Goal: Answer question/provide support

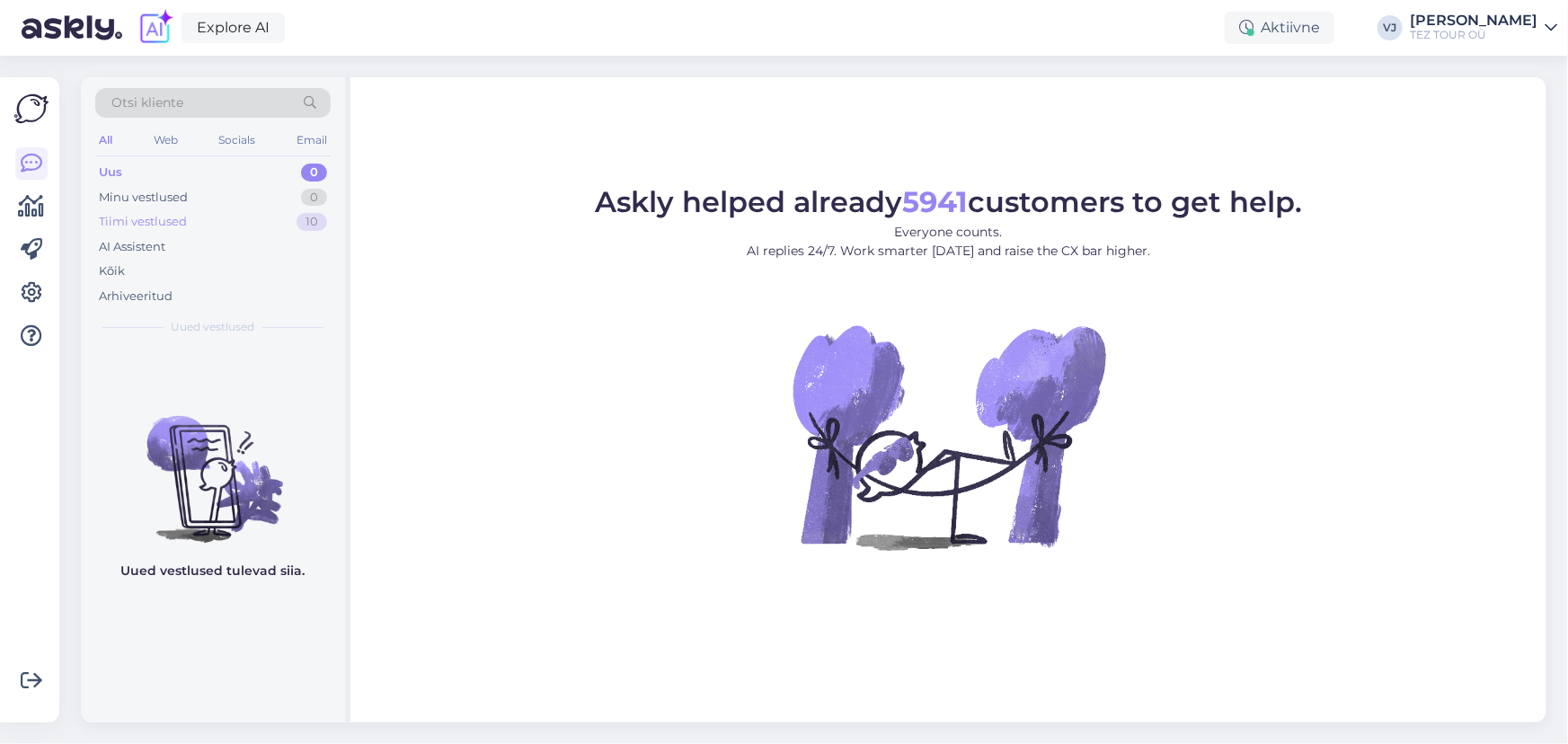
click at [251, 228] on div "Tiimi vestlused 10" at bounding box center [213, 222] width 235 height 26
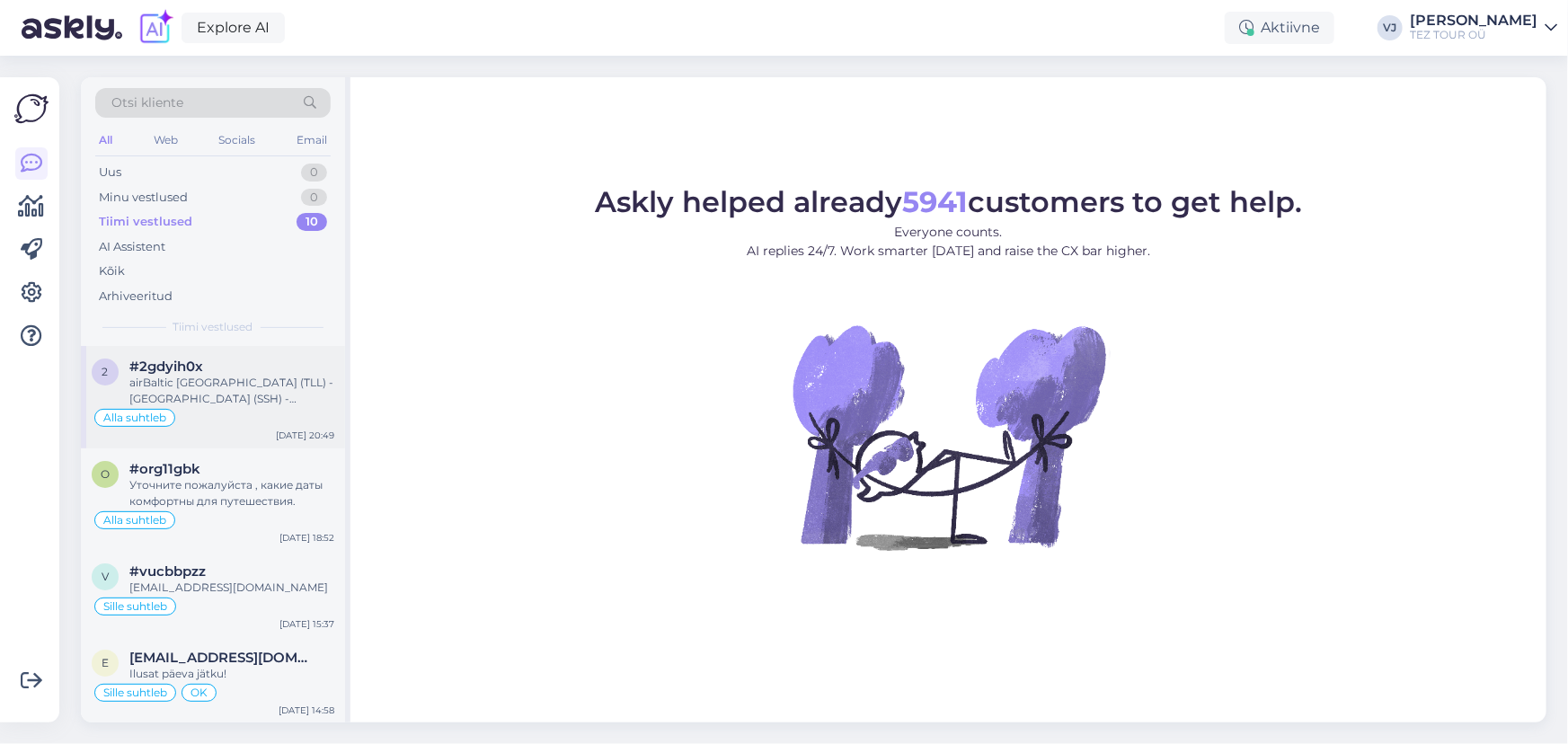
click at [249, 400] on div "airBaltic Tallinn (TLL) - Sharm El Sheikh (SSH) - Tallinn (TLL) 20.01, t - 27.0…" at bounding box center [232, 391] width 205 height 32
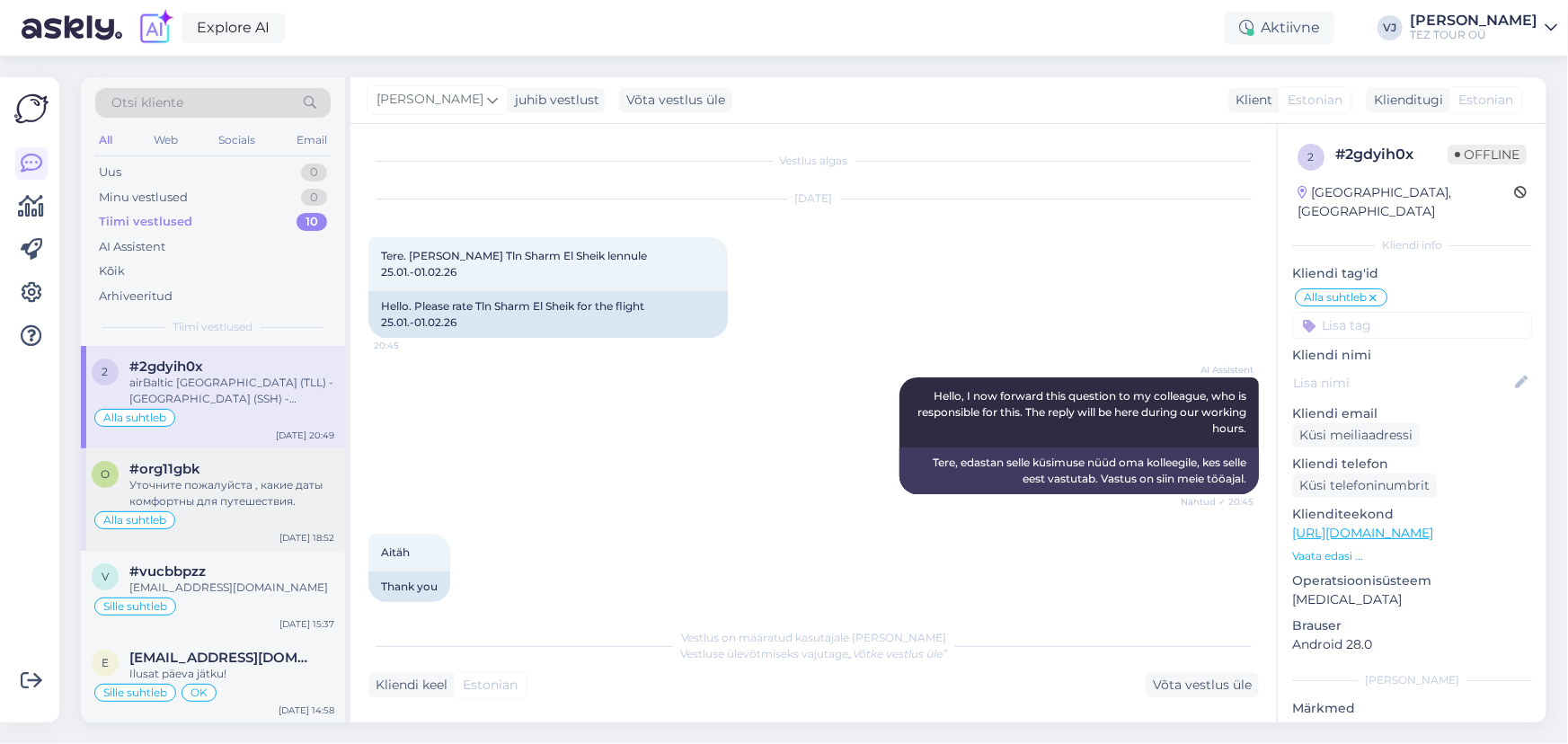
click at [163, 502] on div "Уточните пожалуйста , какие даты комфортны для путешествия." at bounding box center [232, 493] width 205 height 32
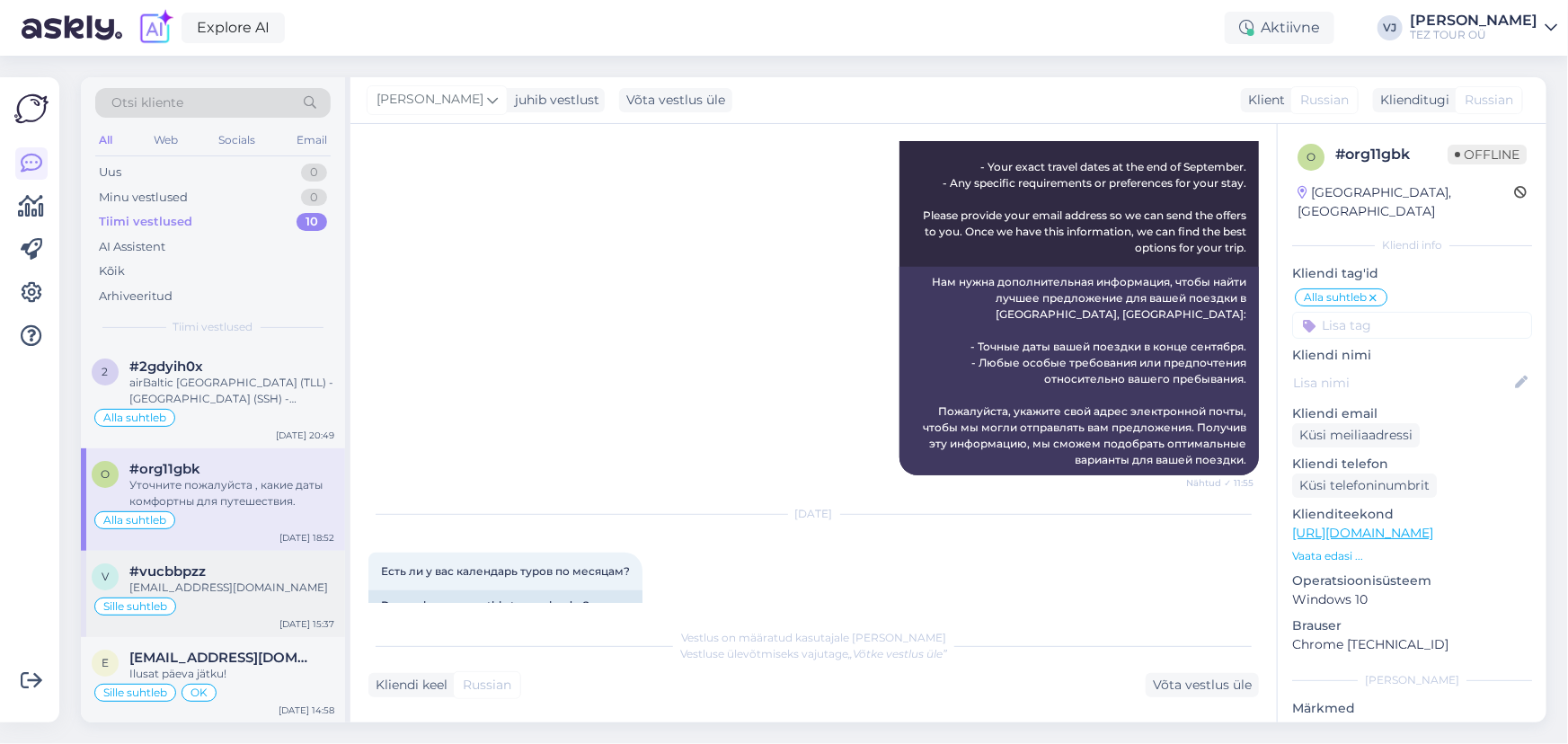
scroll to position [305, 0]
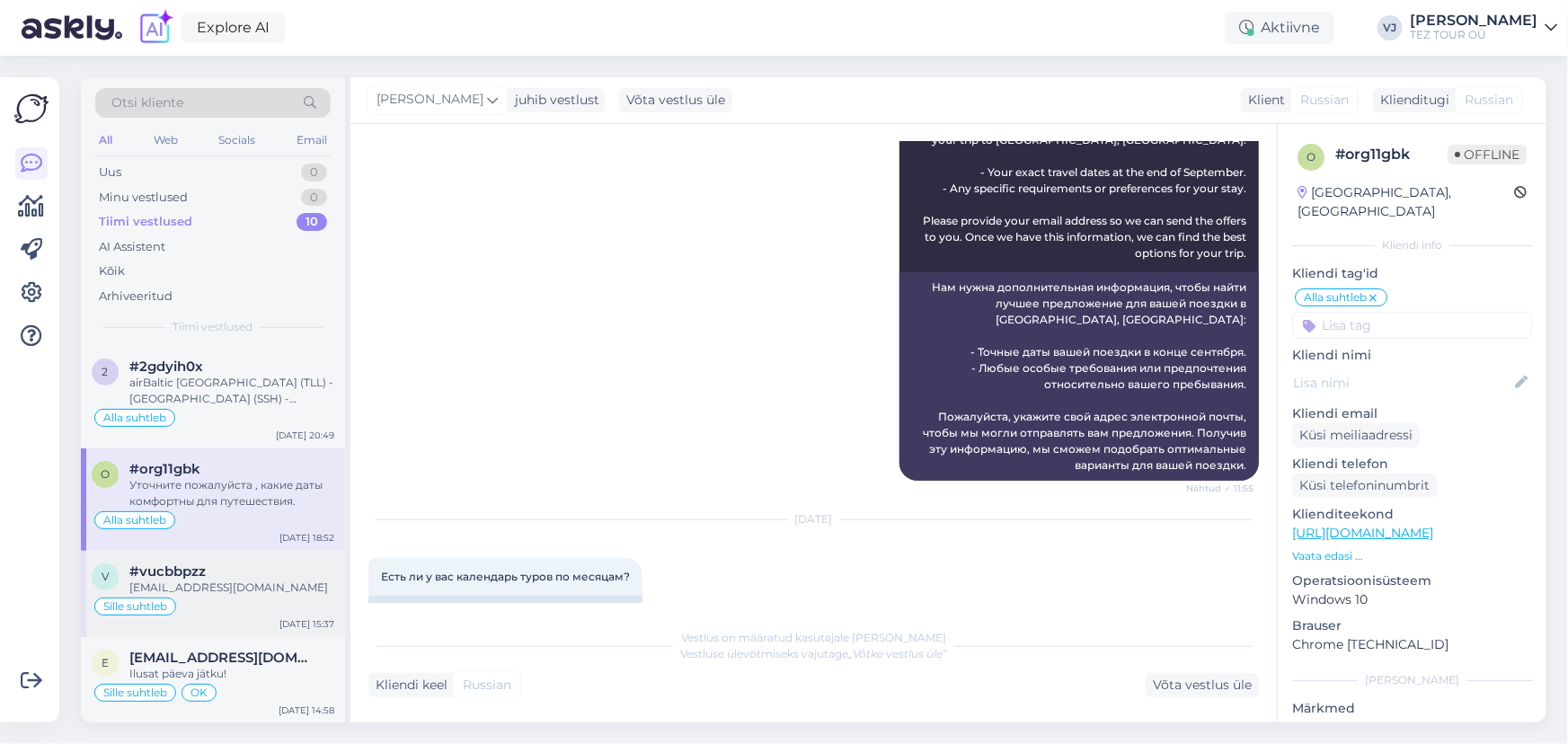
click at [250, 600] on div "Sille suhtleb" at bounding box center [214, 606] width 243 height 22
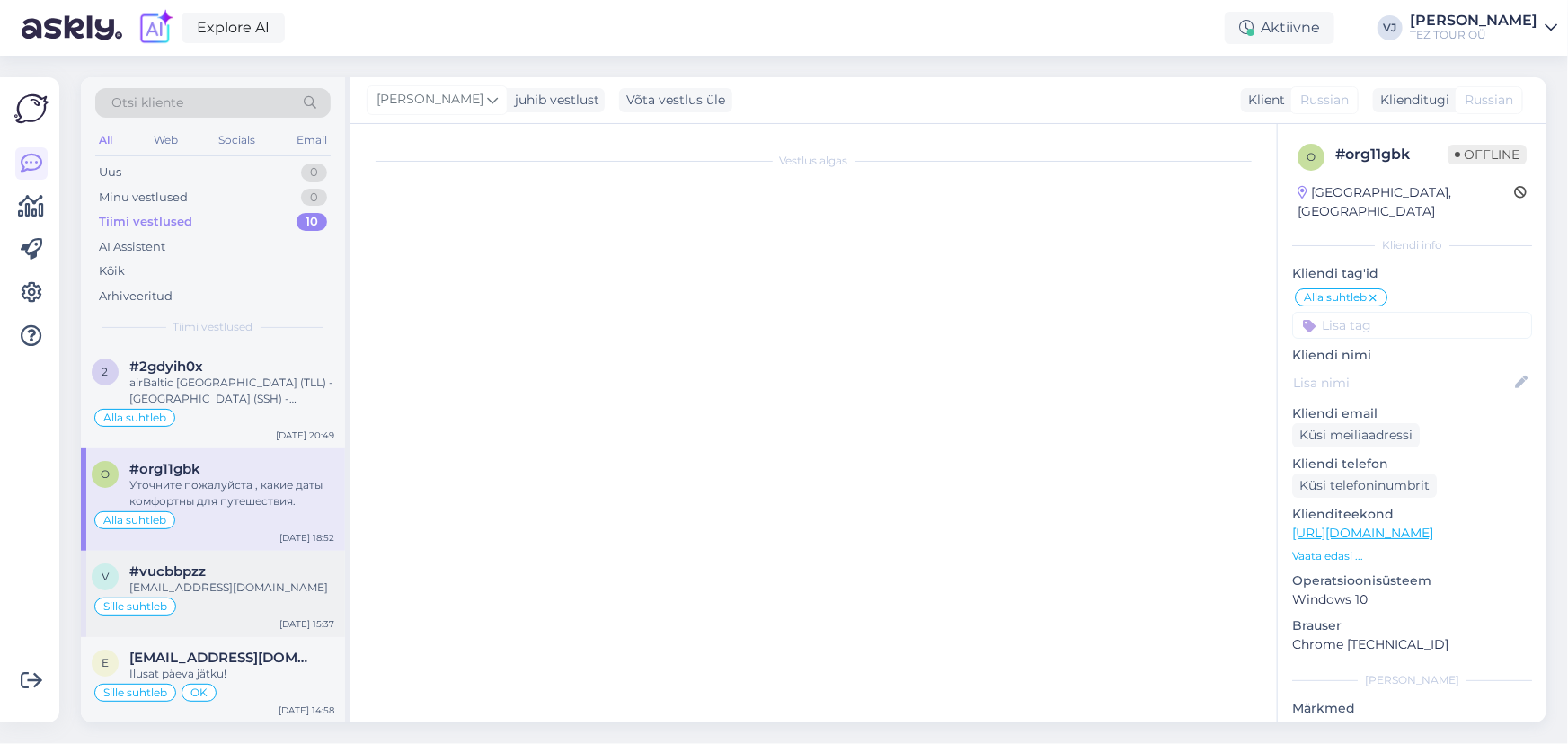
scroll to position [486, 0]
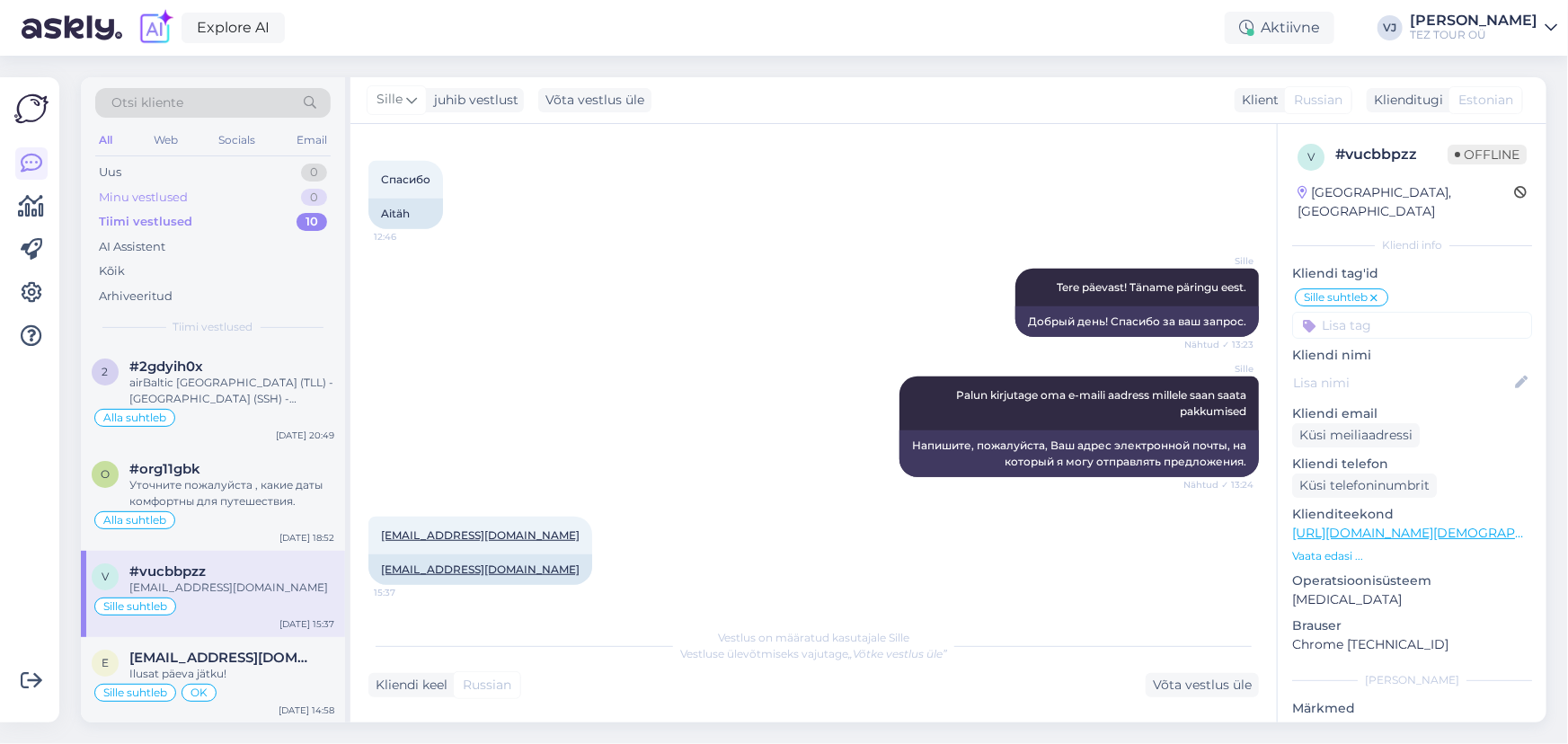
click at [215, 195] on div "Minu vestlused 0" at bounding box center [213, 197] width 235 height 26
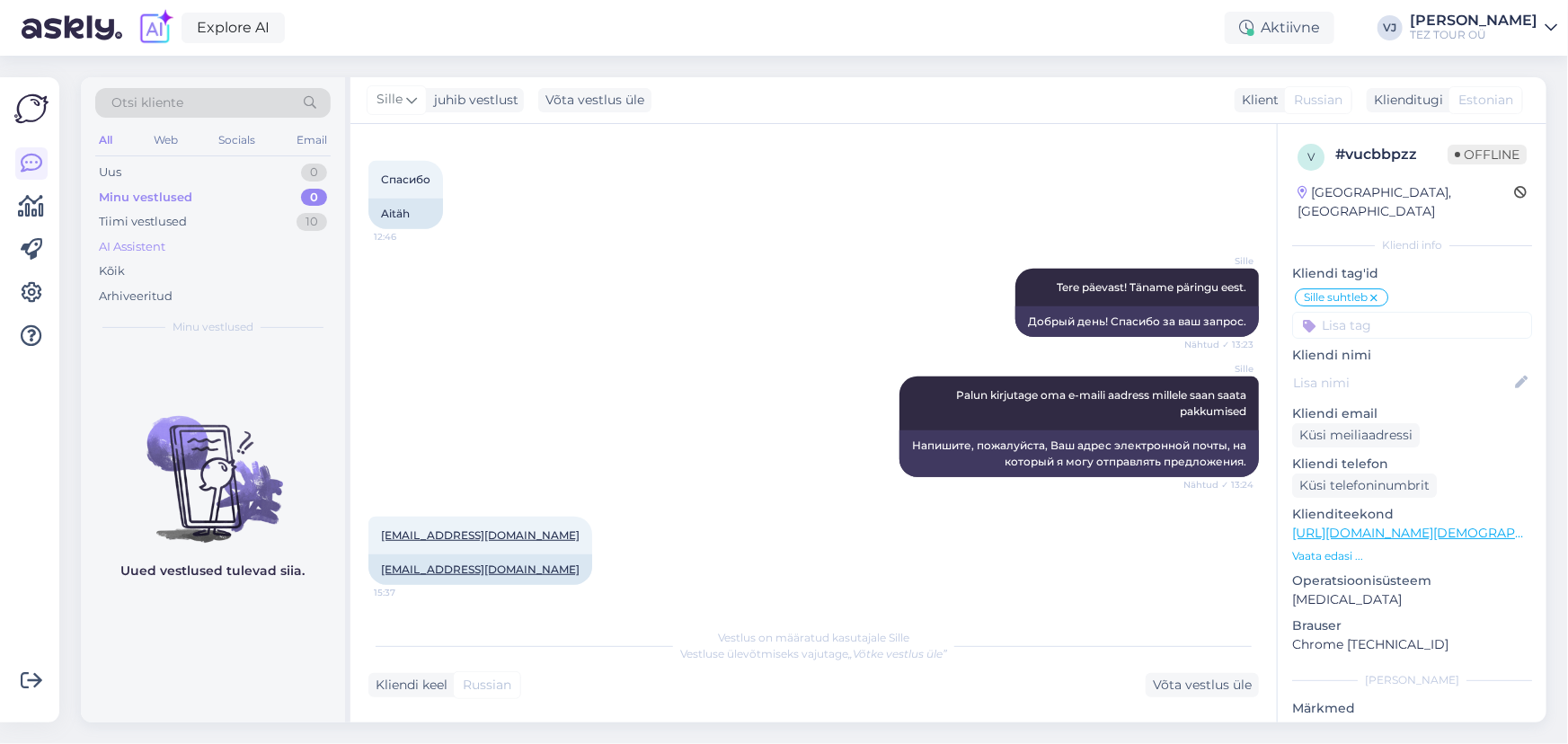
click at [222, 246] on div "AI Assistent" at bounding box center [213, 247] width 235 height 26
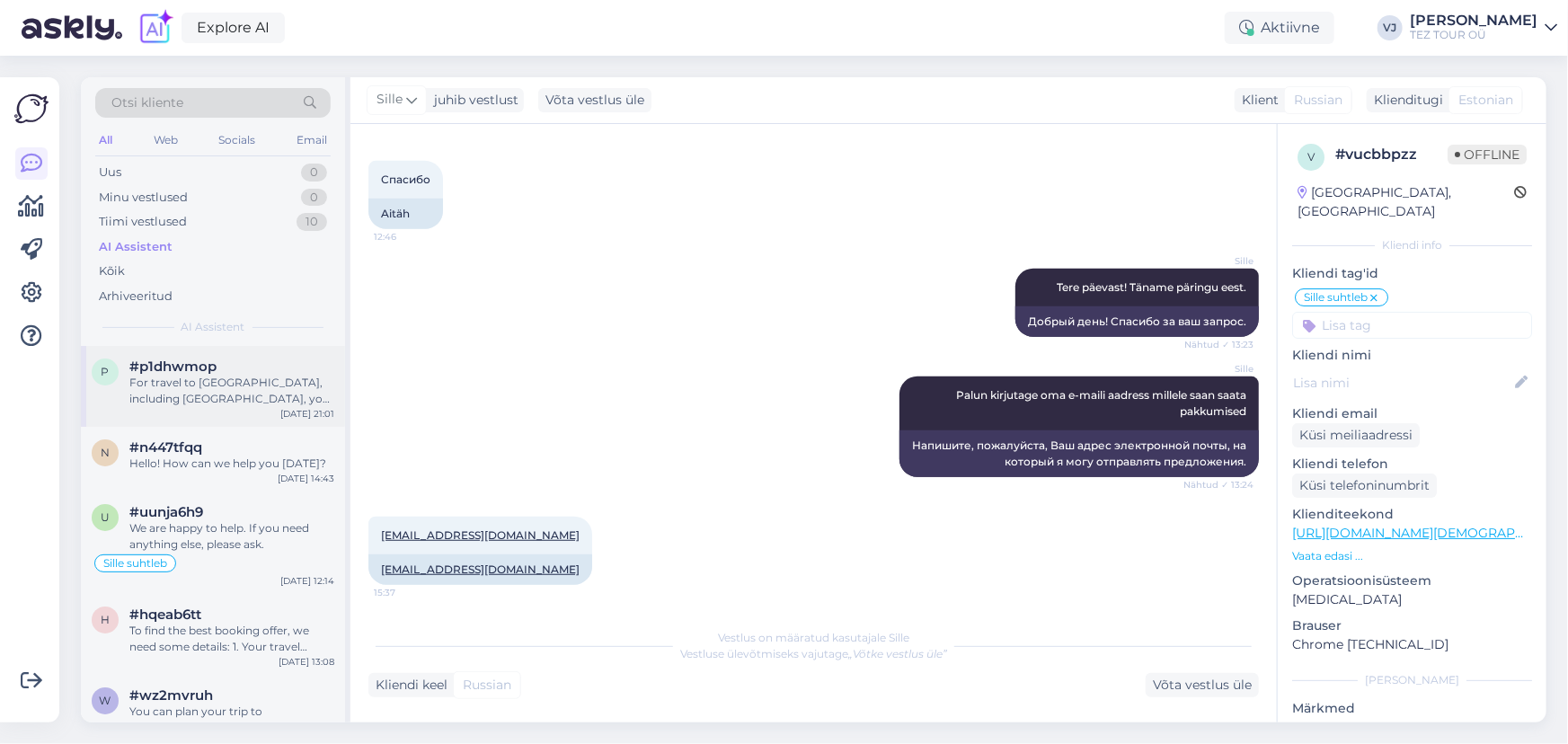
click at [247, 395] on div "For travel to Egypt, including Hurghada, you need a passport. Estonian and Russ…" at bounding box center [232, 391] width 205 height 32
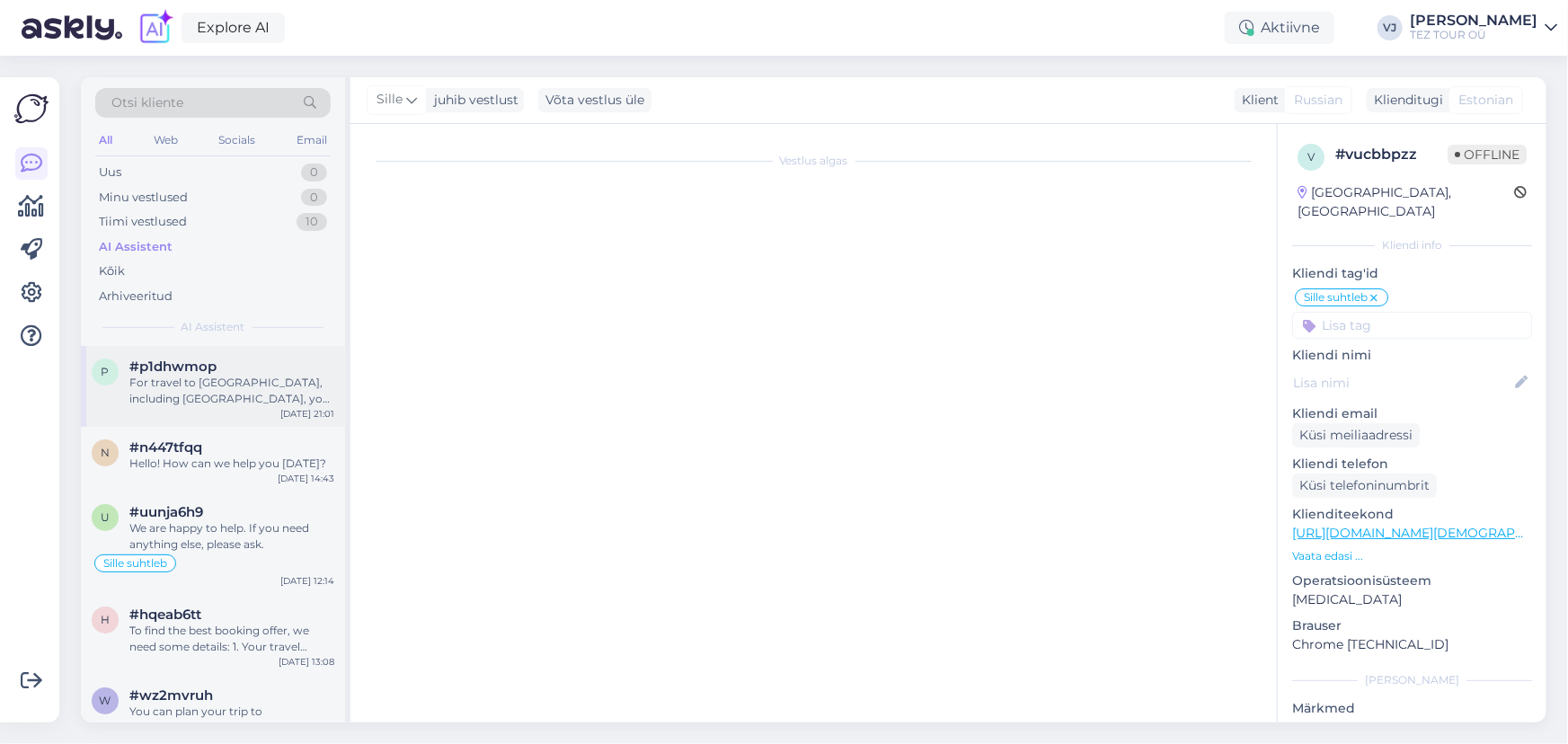
scroll to position [0, 0]
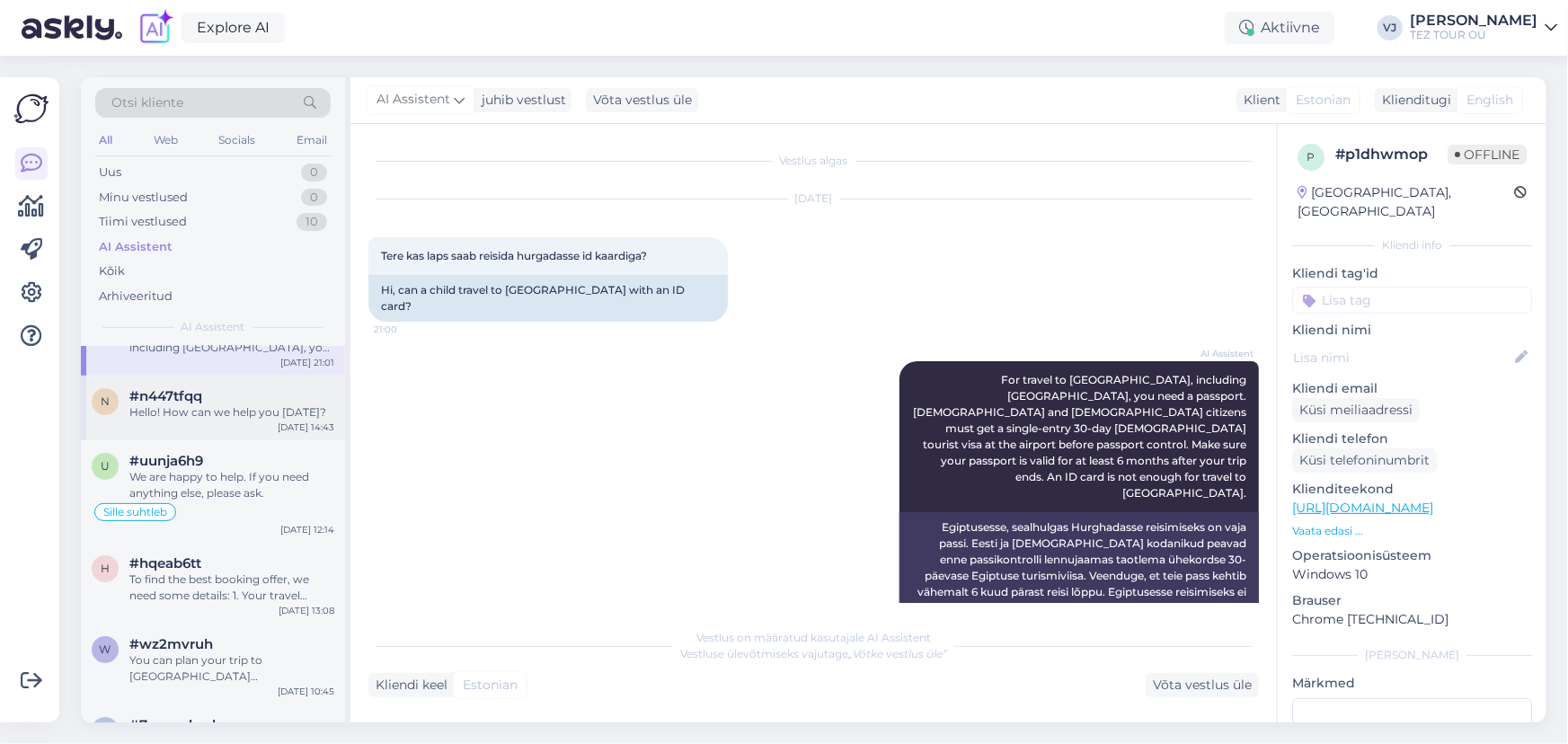
click at [226, 421] on div "n #n447tfqq Hello! How can we help you today? Oct 7 14:43" at bounding box center [213, 408] width 264 height 65
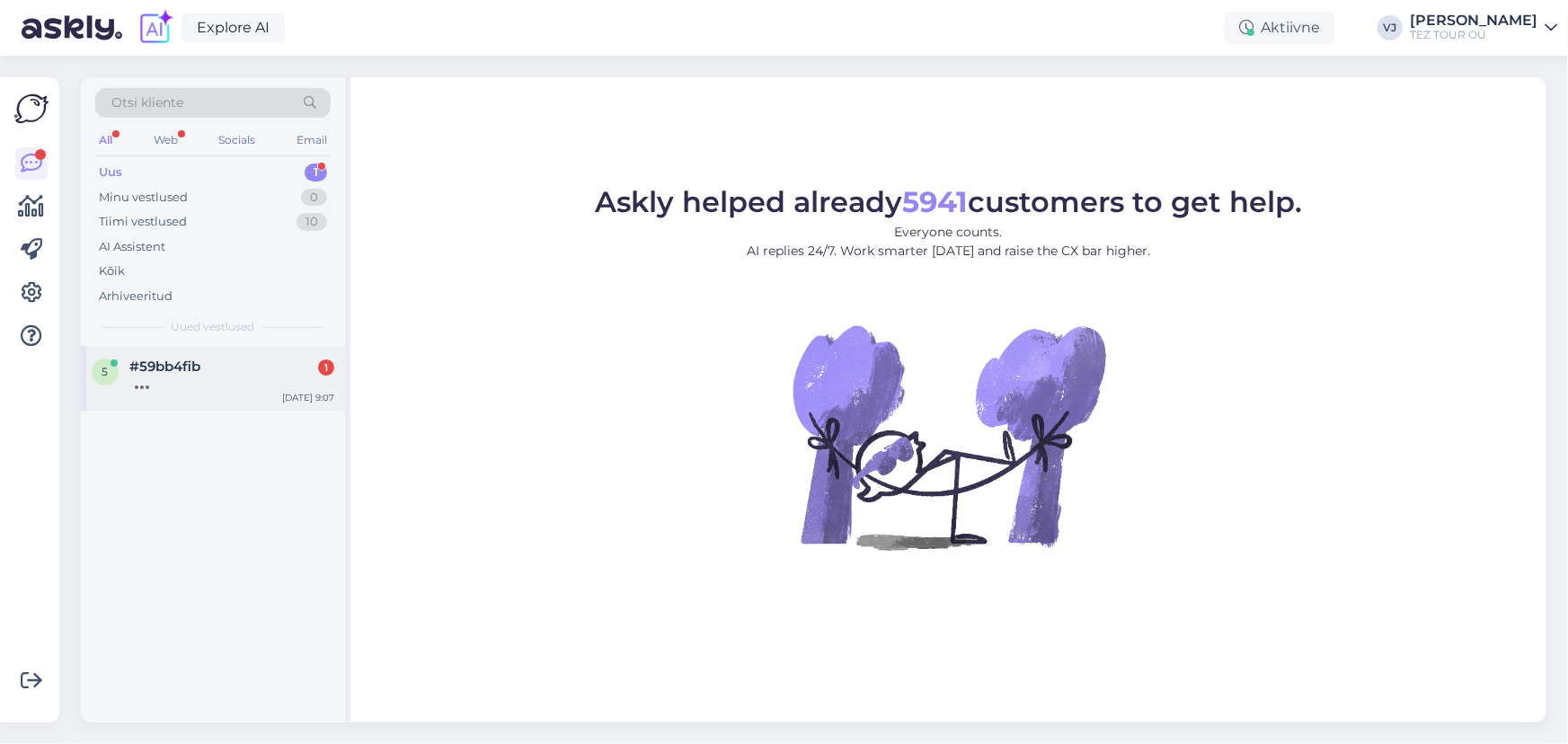
click at [214, 359] on div "#59bb4fib 1" at bounding box center [232, 366] width 205 height 16
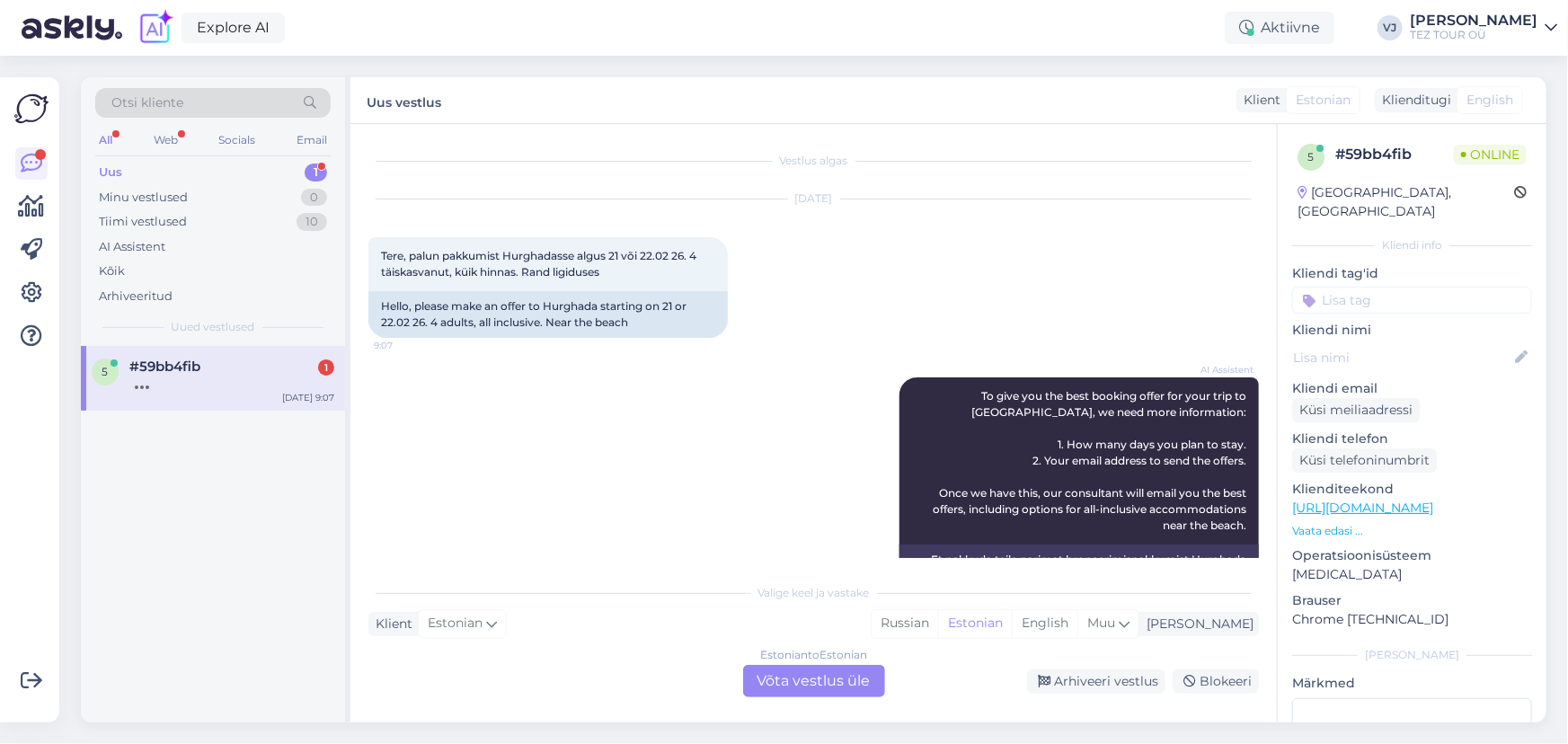
scroll to position [37, 0]
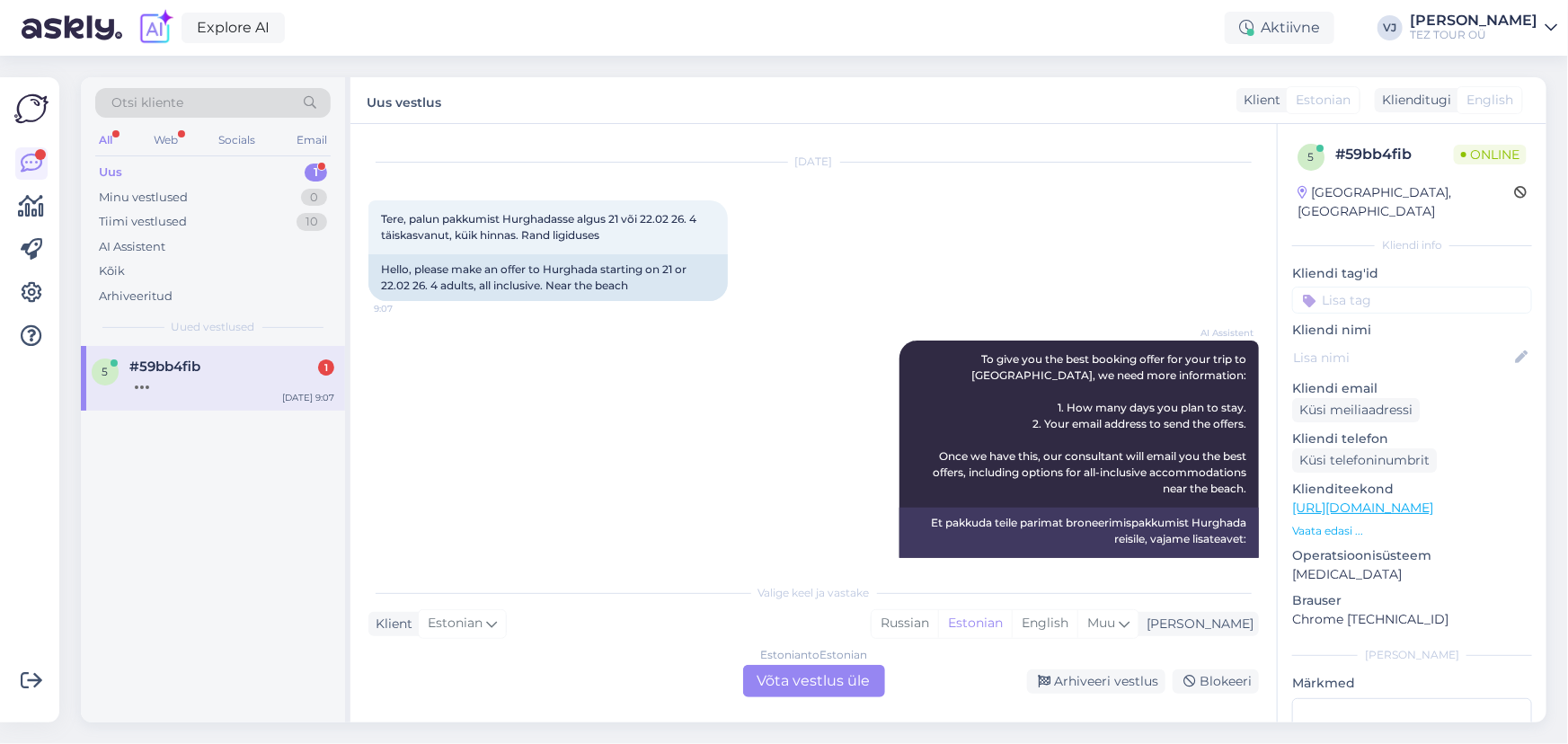
click at [246, 154] on div "All Web Socials Email" at bounding box center [213, 141] width 235 height 28
click at [246, 167] on div "Uus 1" at bounding box center [213, 172] width 235 height 26
click at [683, 362] on div "AI Assistent To give you the best booking offer for your trip to Hurghada, we n…" at bounding box center [813, 504] width 890 height 366
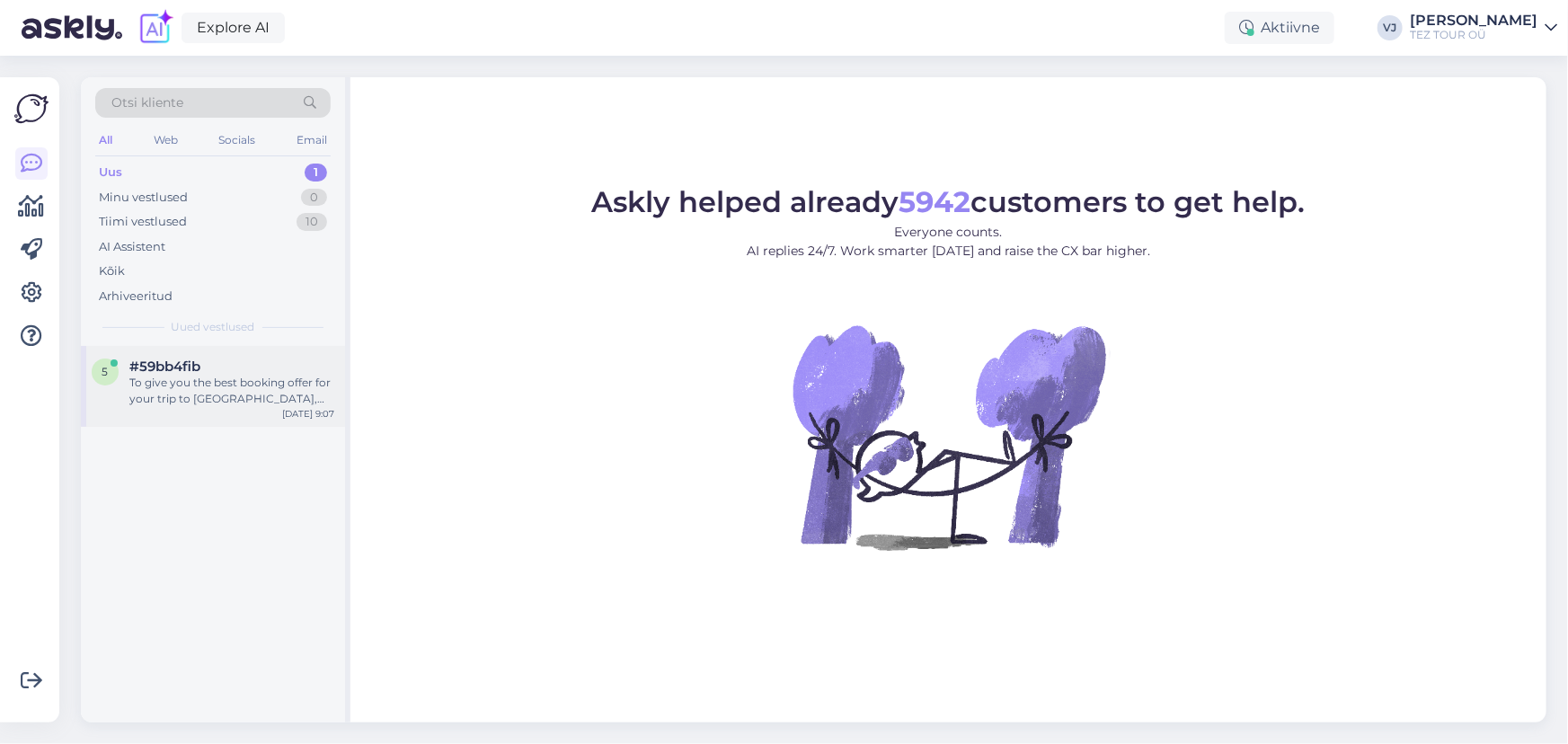
click at [216, 377] on div "To give you the best booking offer for your trip to [GEOGRAPHIC_DATA], we need …" at bounding box center [232, 391] width 205 height 32
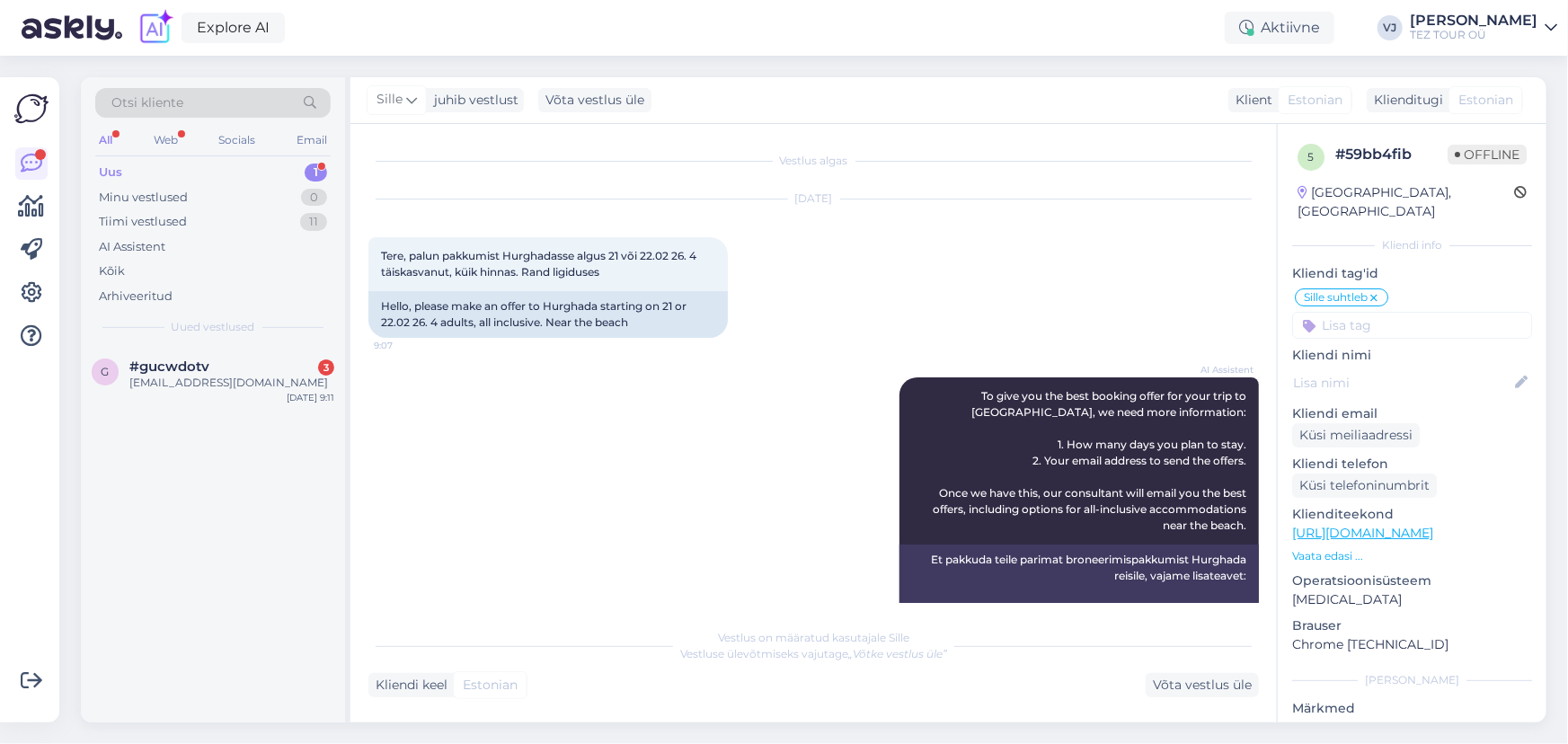
scroll to position [382, 0]
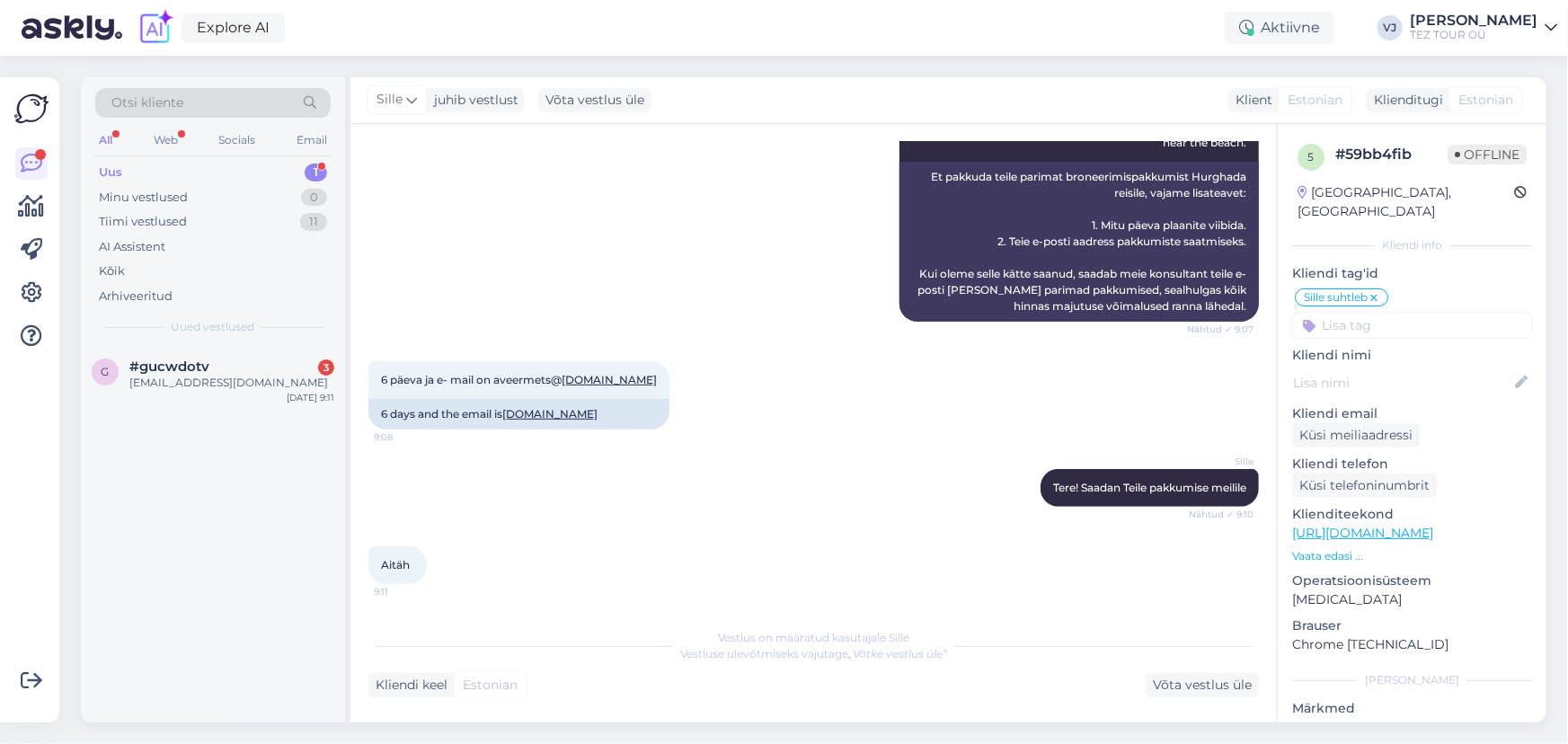
click at [638, 255] on div "AI Assistent To give you the best booking offer for your trip to Hurghada, we n…" at bounding box center [813, 158] width 890 height 366
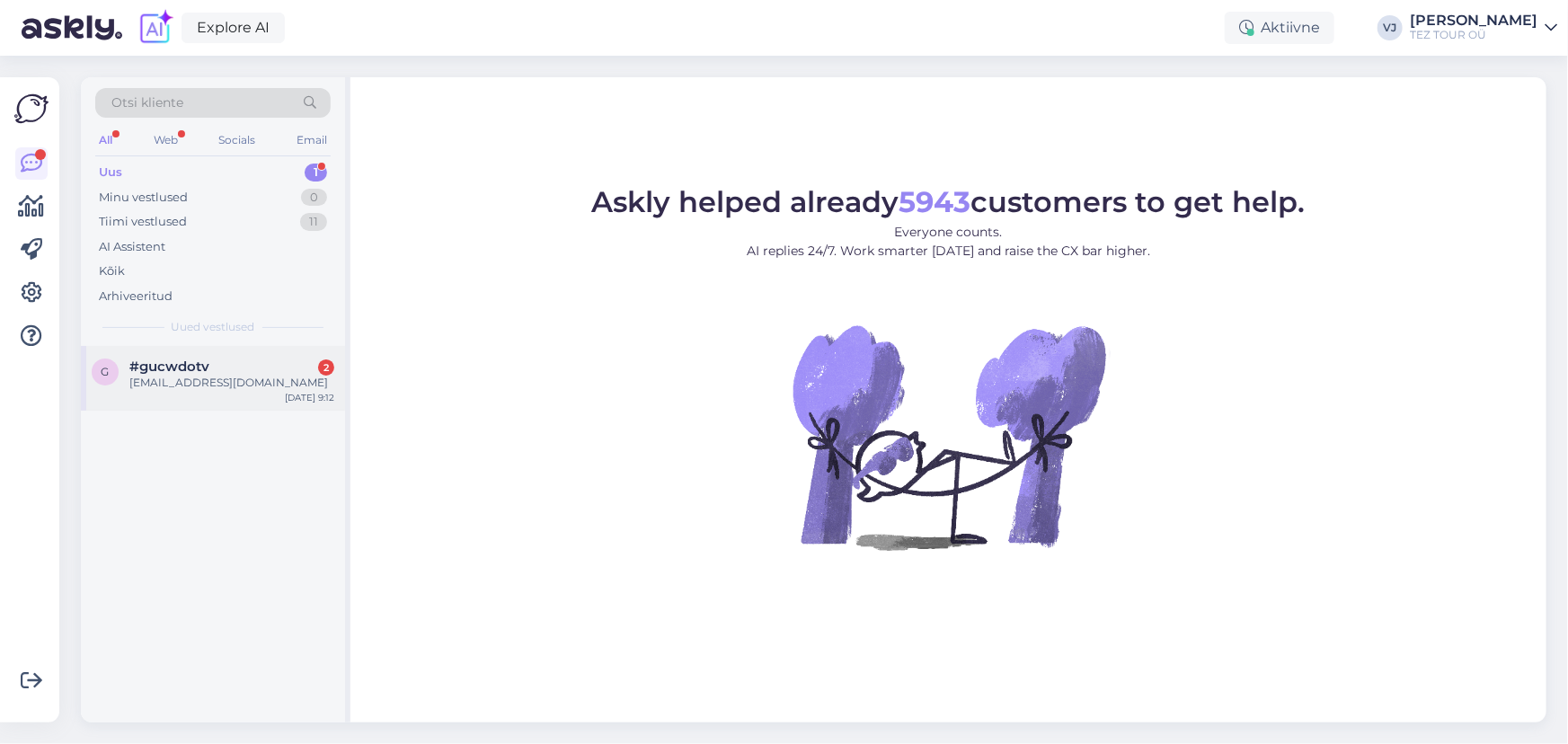
click at [243, 373] on div "#gucwdotv 2" at bounding box center [232, 366] width 205 height 16
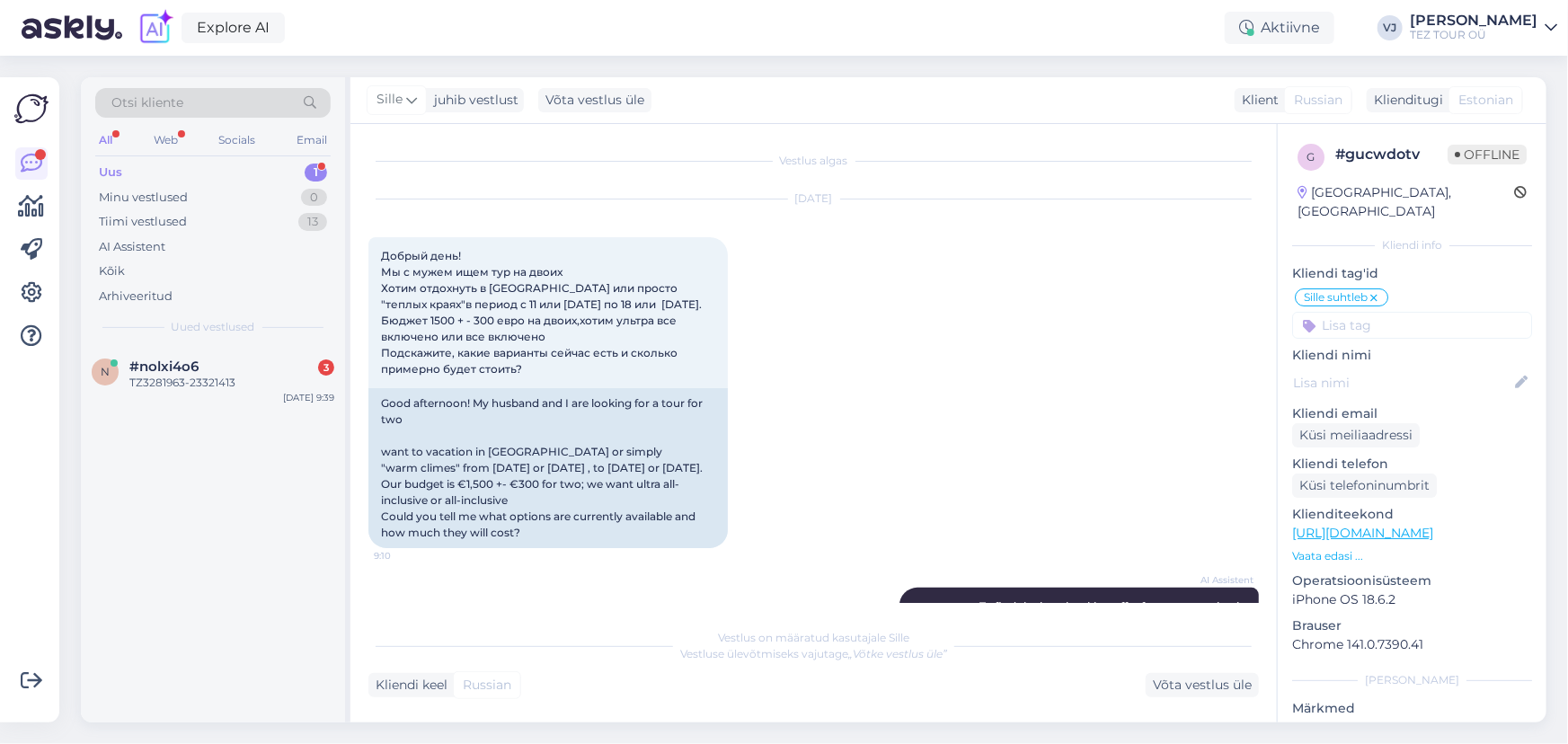
scroll to position [1461, 0]
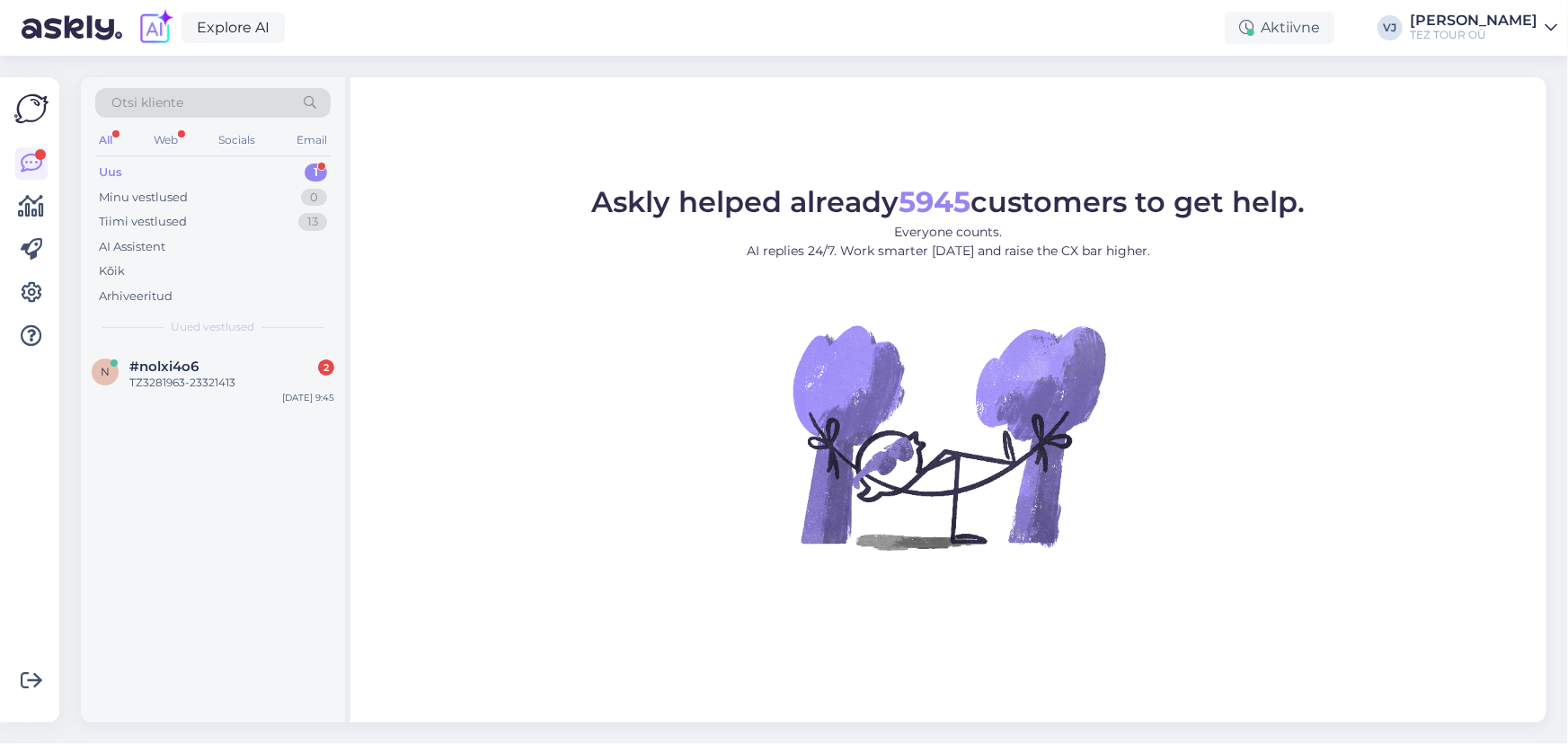
click at [206, 179] on div "Uus 1" at bounding box center [213, 172] width 235 height 26
click at [215, 169] on div "Uus 1" at bounding box center [213, 172] width 235 height 26
click at [131, 126] on div "Otsi kliente" at bounding box center [213, 108] width 235 height 41
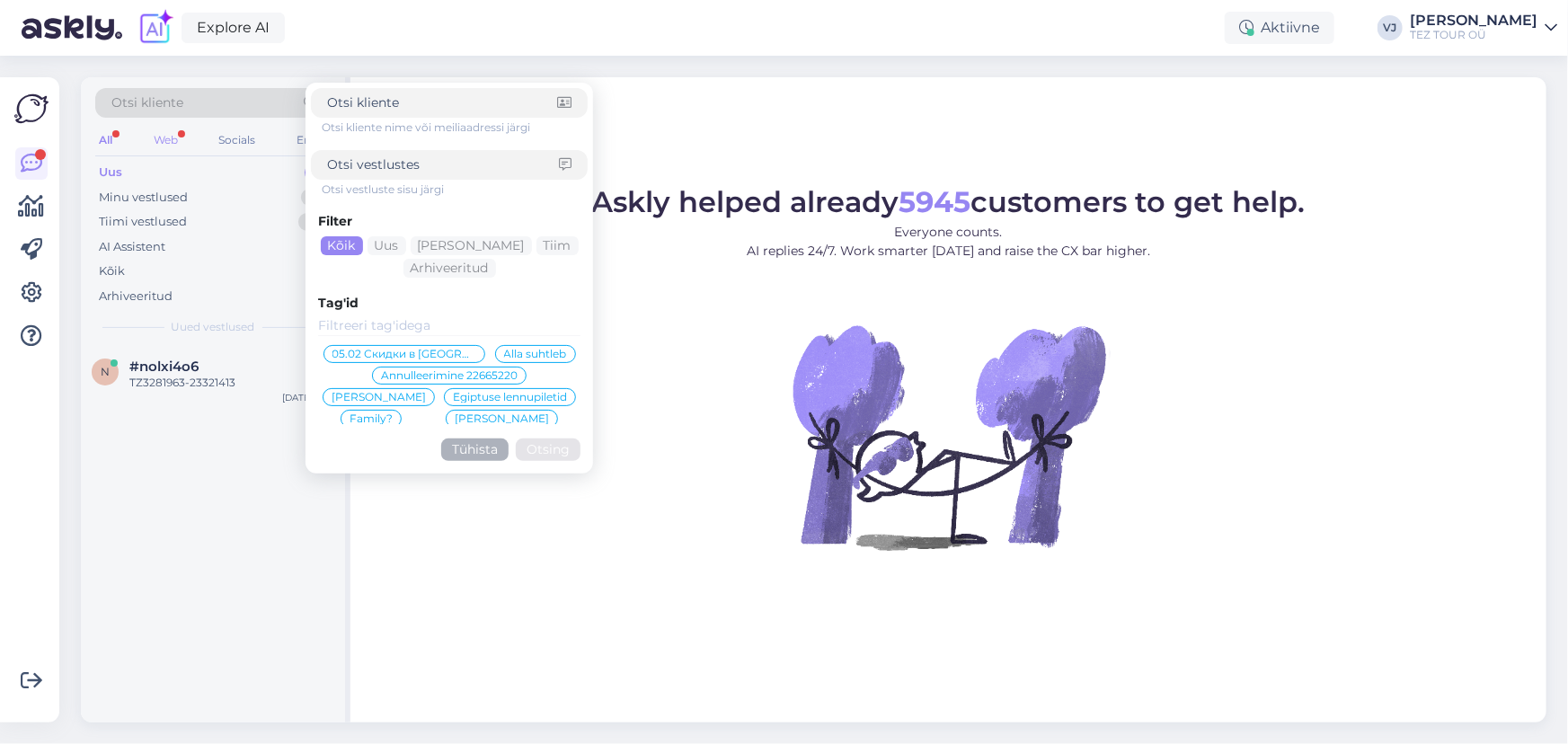
click at [160, 135] on div "Web" at bounding box center [165, 140] width 31 height 24
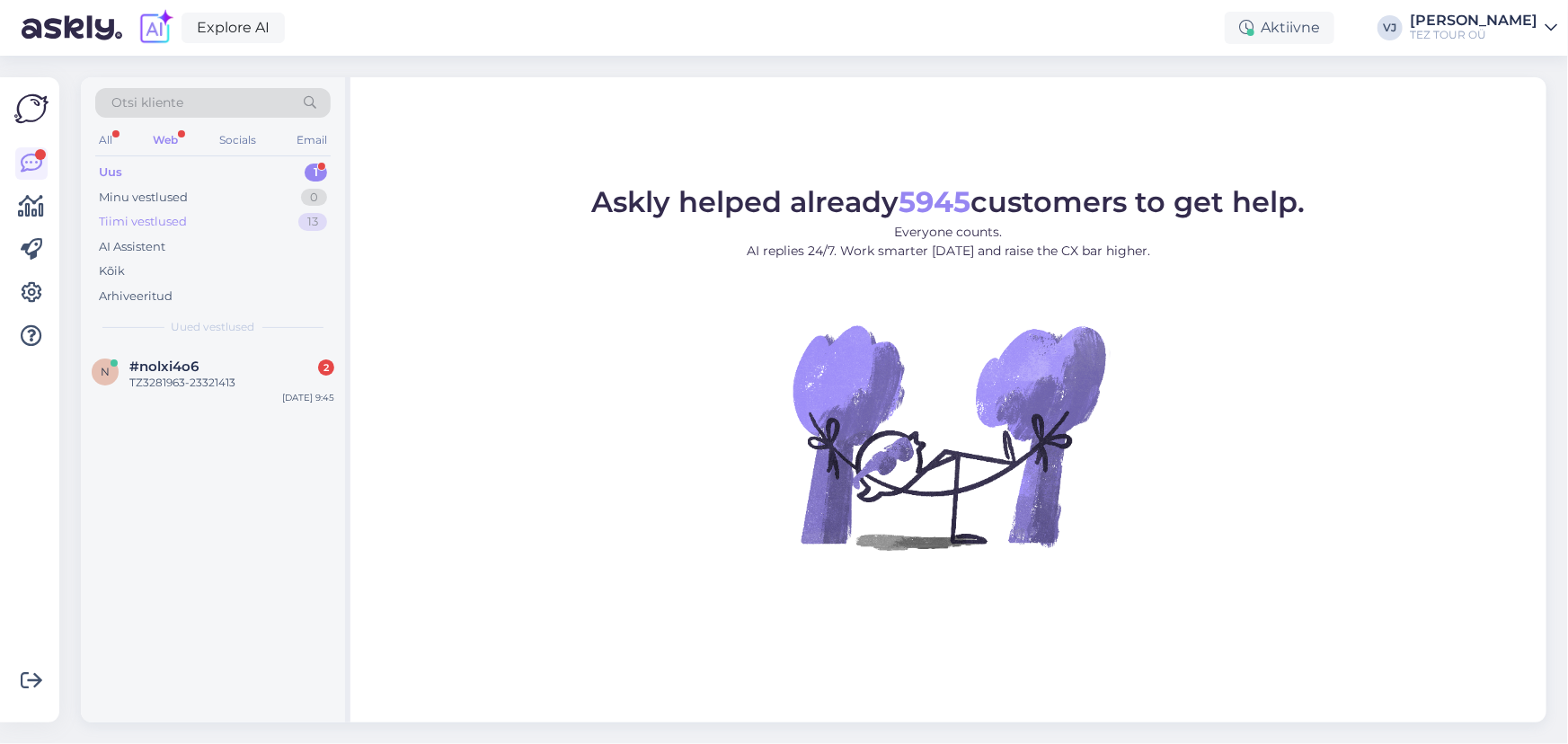
click at [176, 220] on div "Tiimi vestlused" at bounding box center [142, 221] width 88 height 18
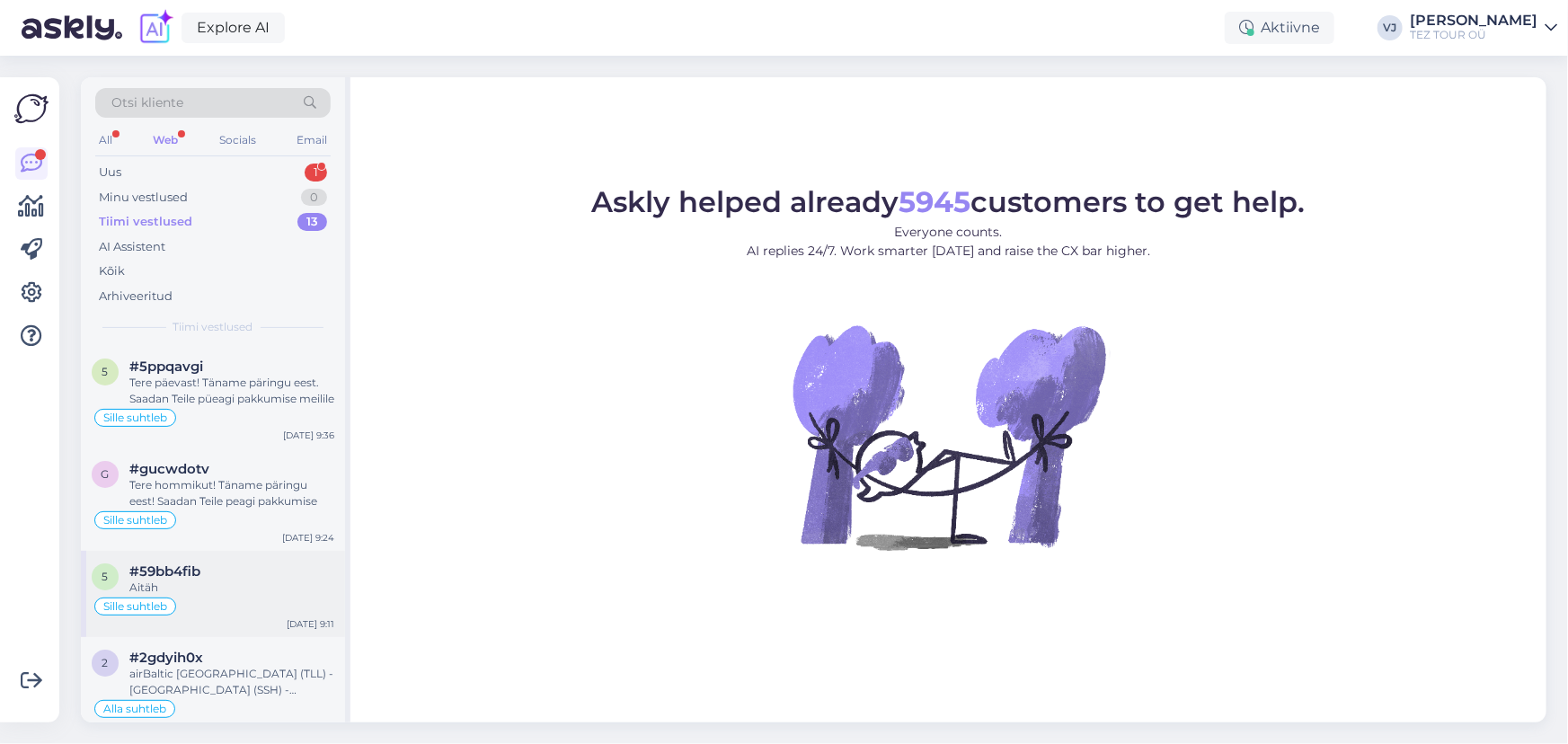
click at [261, 600] on div "Sille suhtleb" at bounding box center [214, 606] width 243 height 22
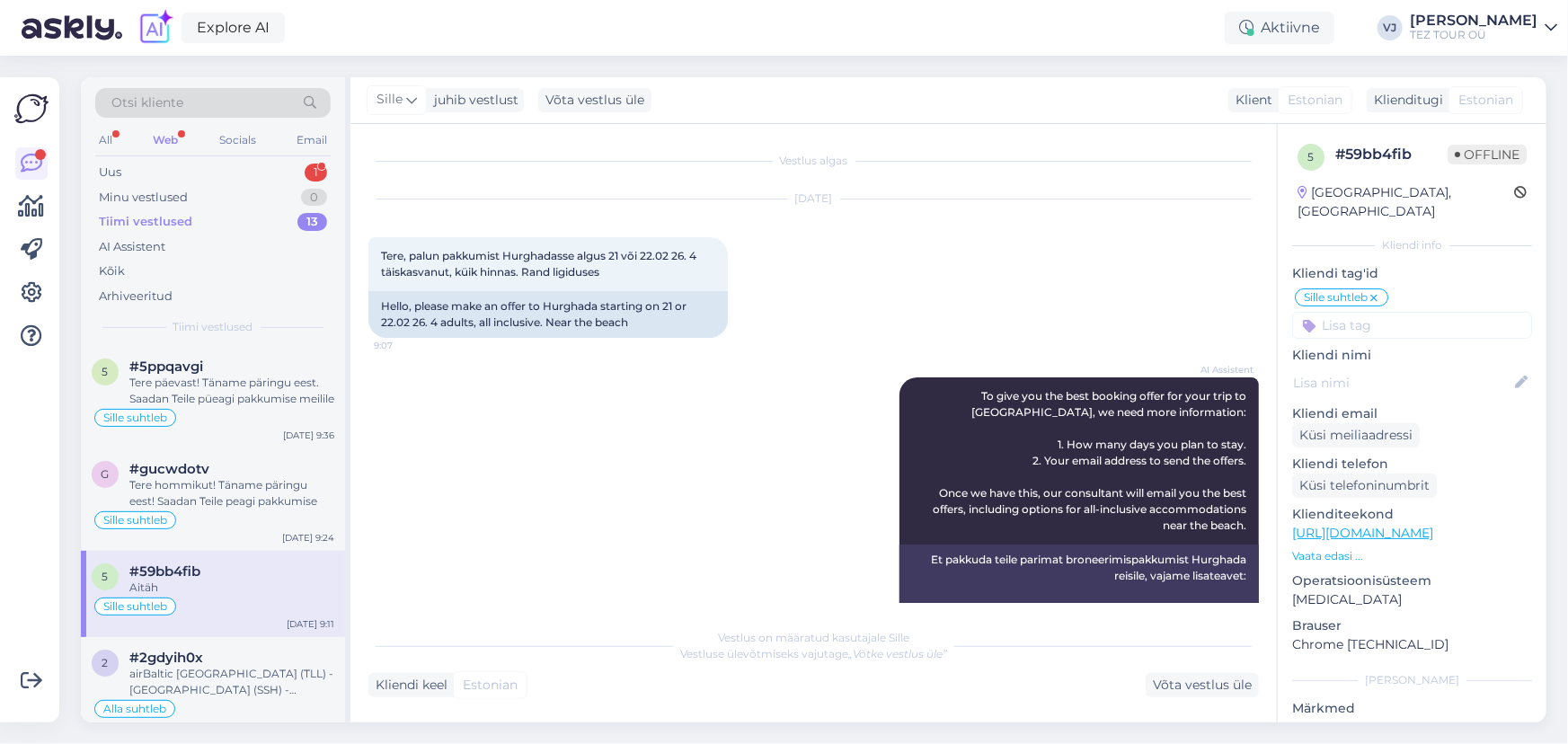
scroll to position [382, 0]
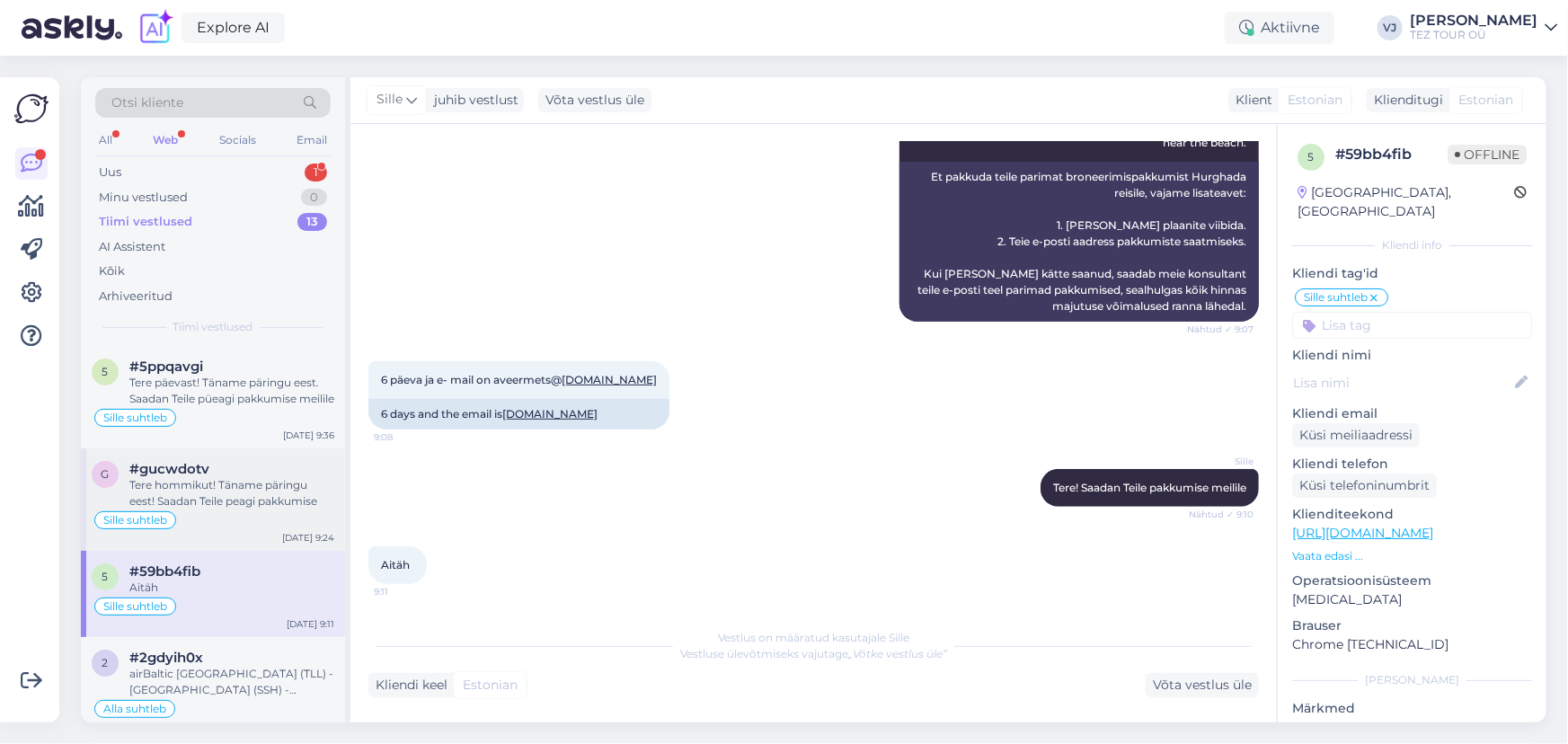
click at [206, 480] on div "Tere hommikut! Täname päringu eest! Saadan Teile peagi pakkumise" at bounding box center [232, 493] width 205 height 32
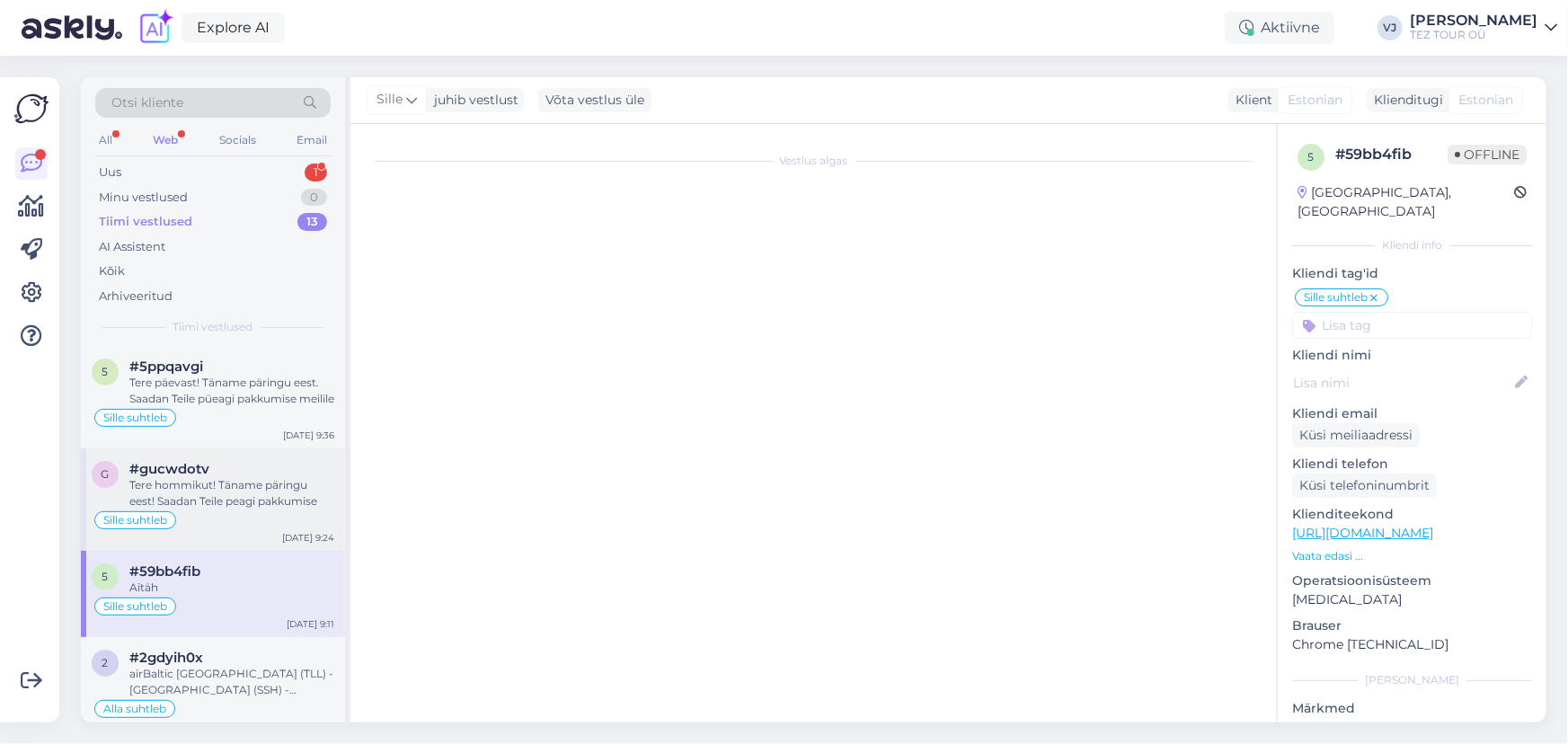
scroll to position [1429, 0]
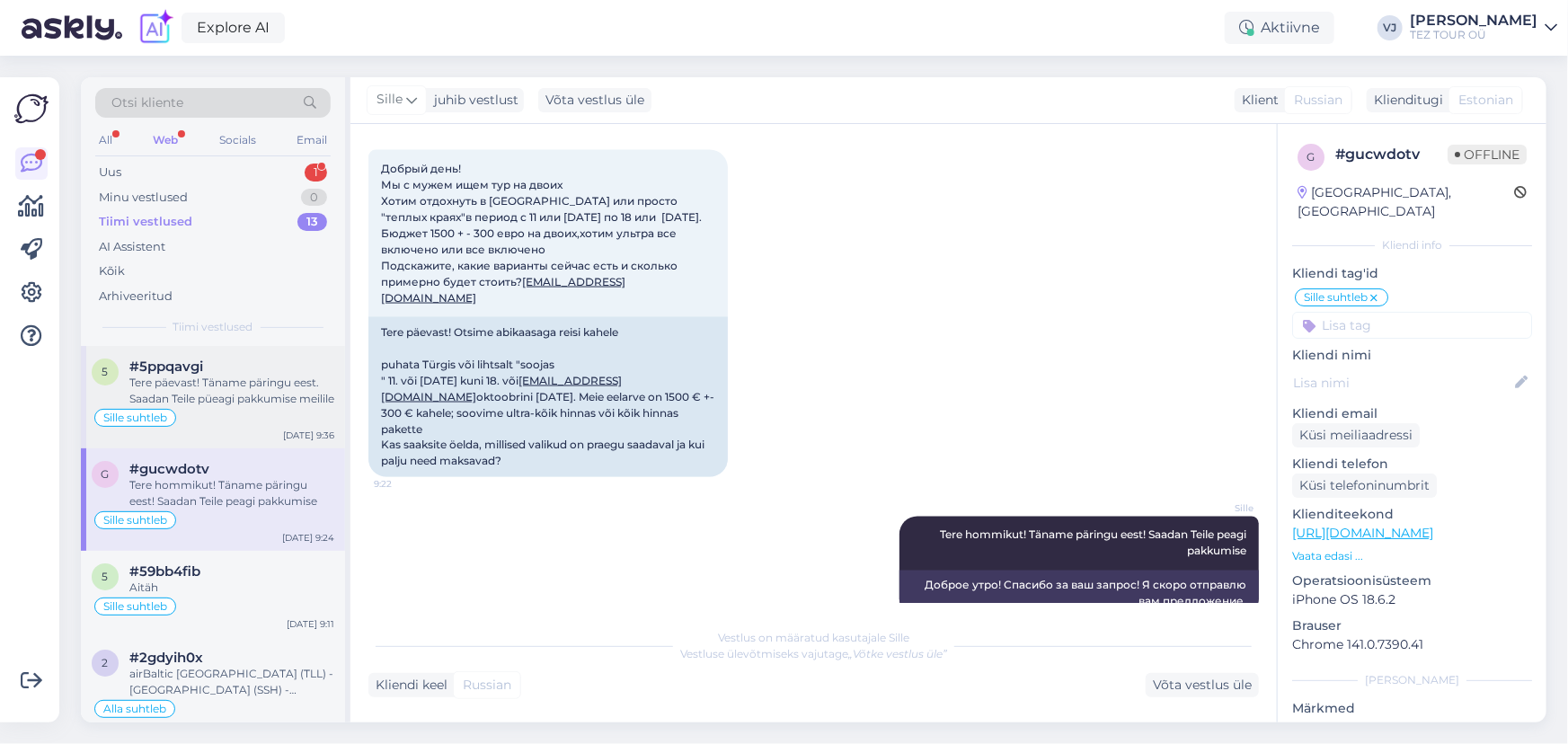
click at [221, 400] on div "Tere päevast! Täname päringu eest. Saadan Teile püeagi pakkumise meilile" at bounding box center [232, 391] width 205 height 32
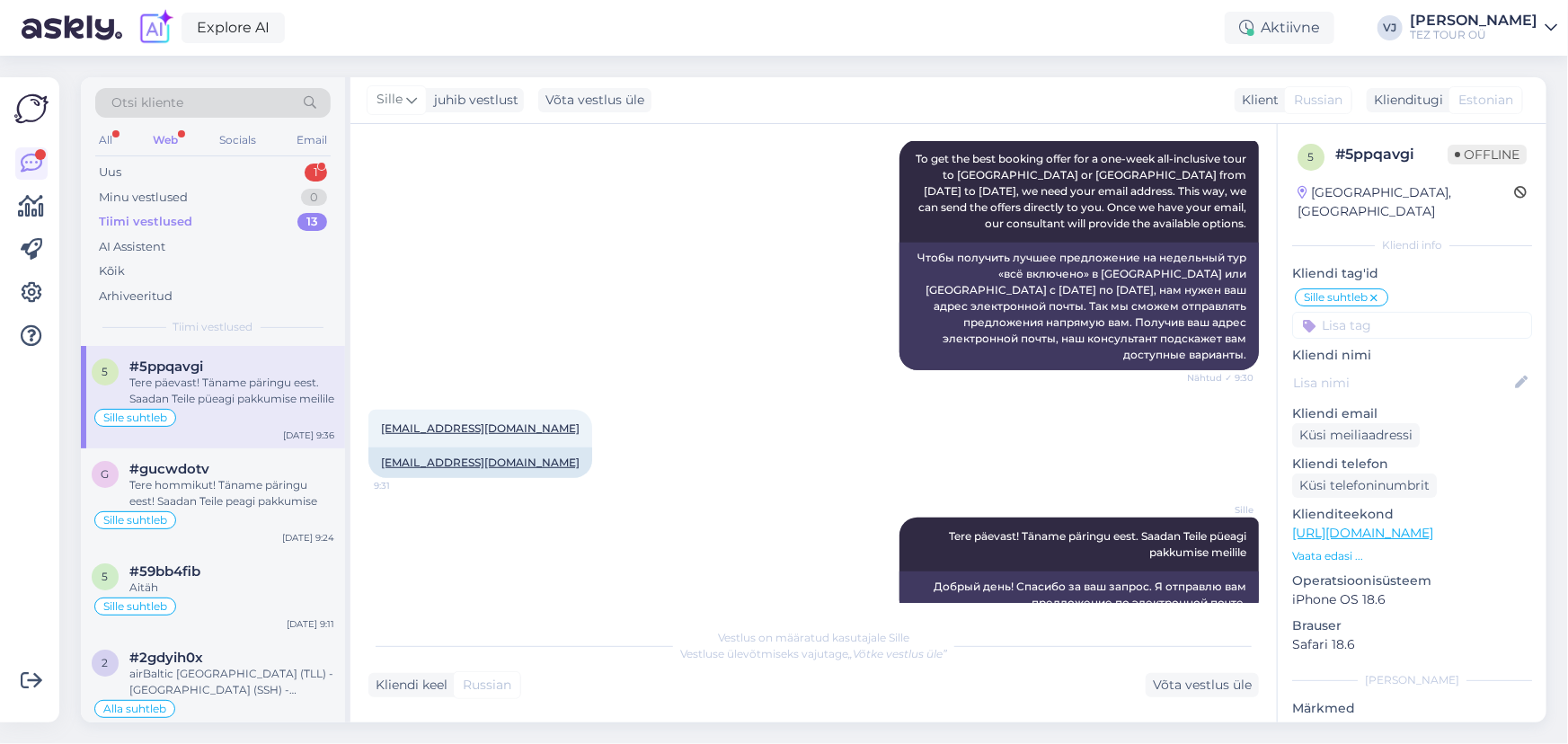
scroll to position [584, 0]
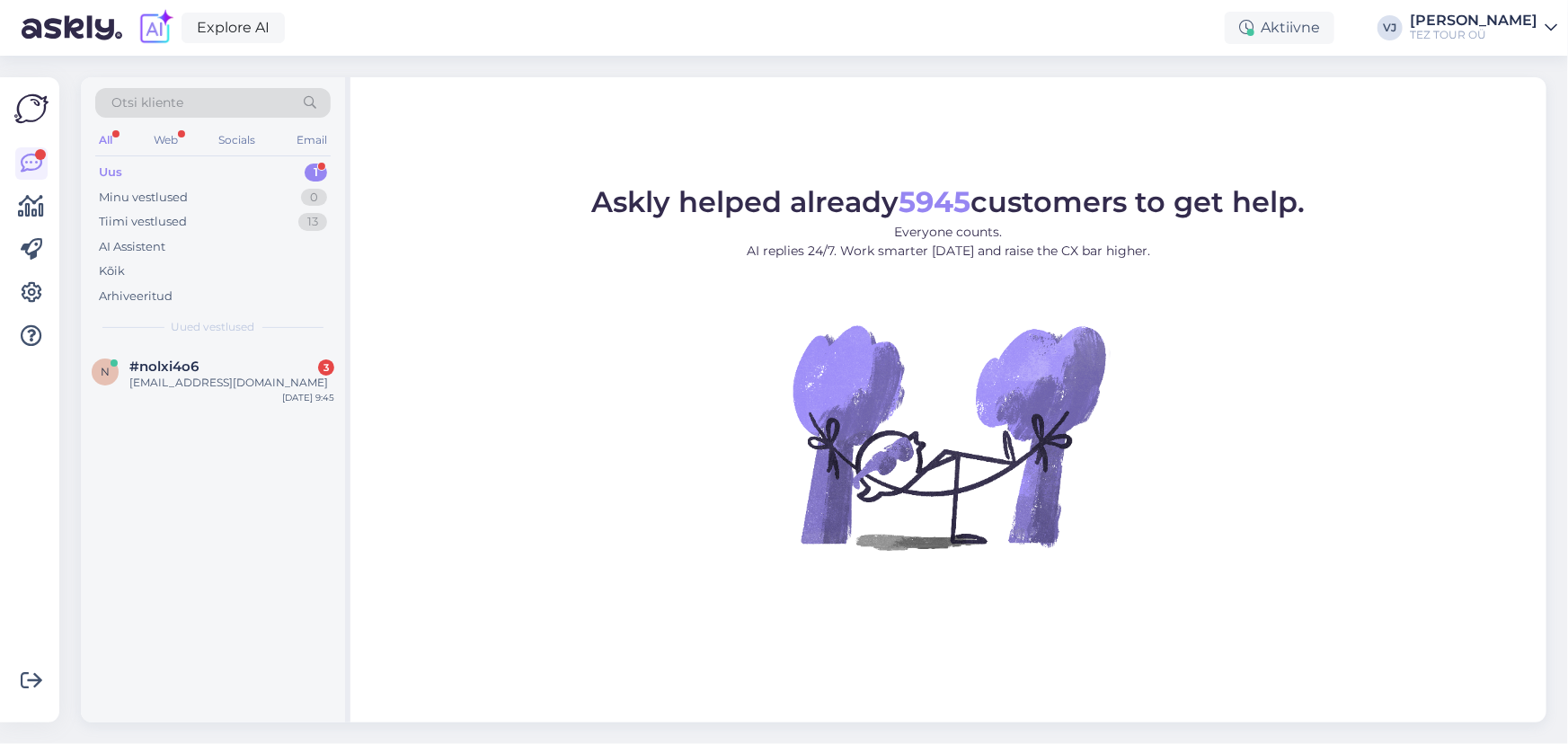
click at [782, 495] on figure "Askly helped already 5945 customers to get help. Everyone counts. AI replies 24…" at bounding box center [948, 393] width 1164 height 411
click at [216, 210] on div "Tiimi vestlused 13" at bounding box center [213, 222] width 235 height 26
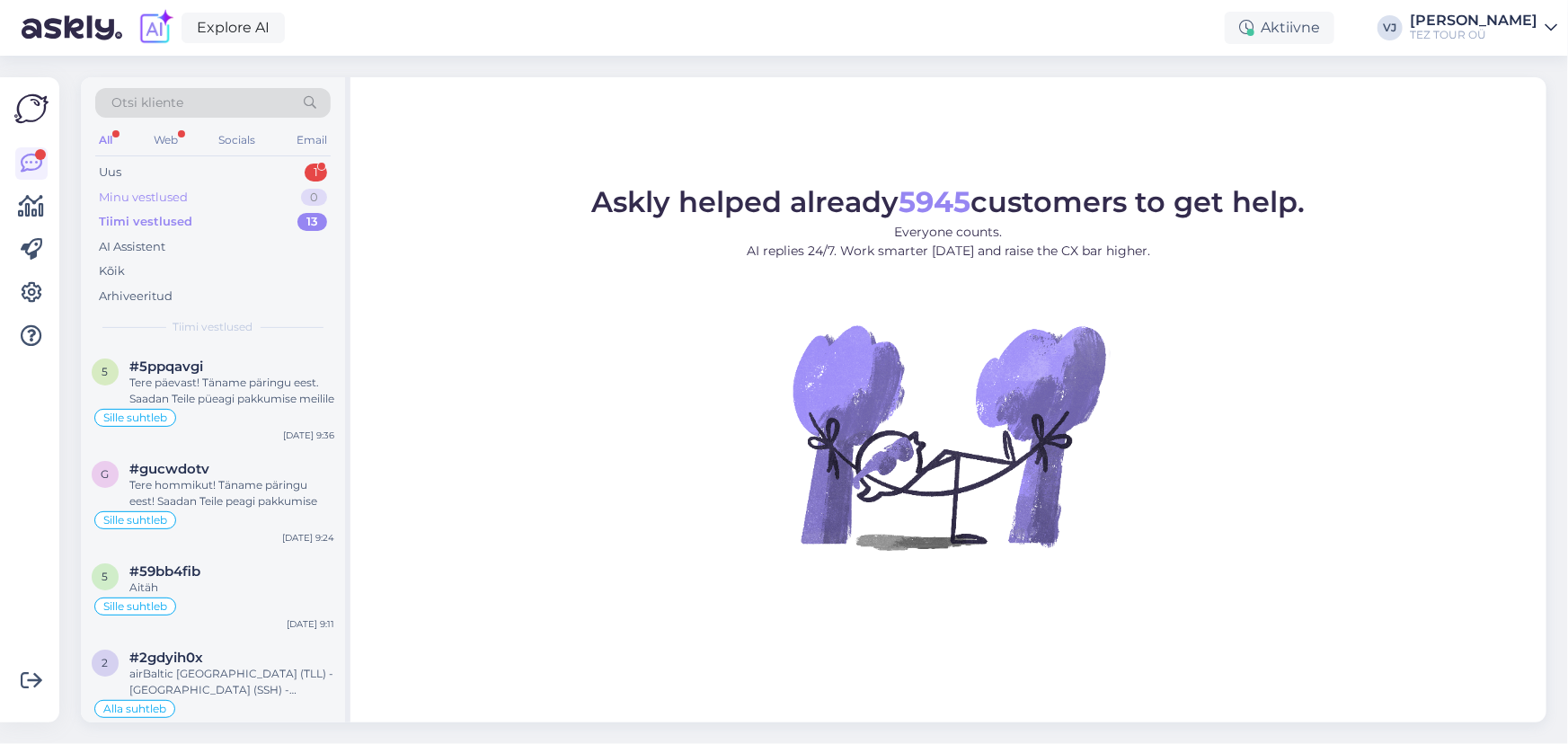
click at [197, 197] on div "Minu vestlused 0" at bounding box center [213, 197] width 235 height 26
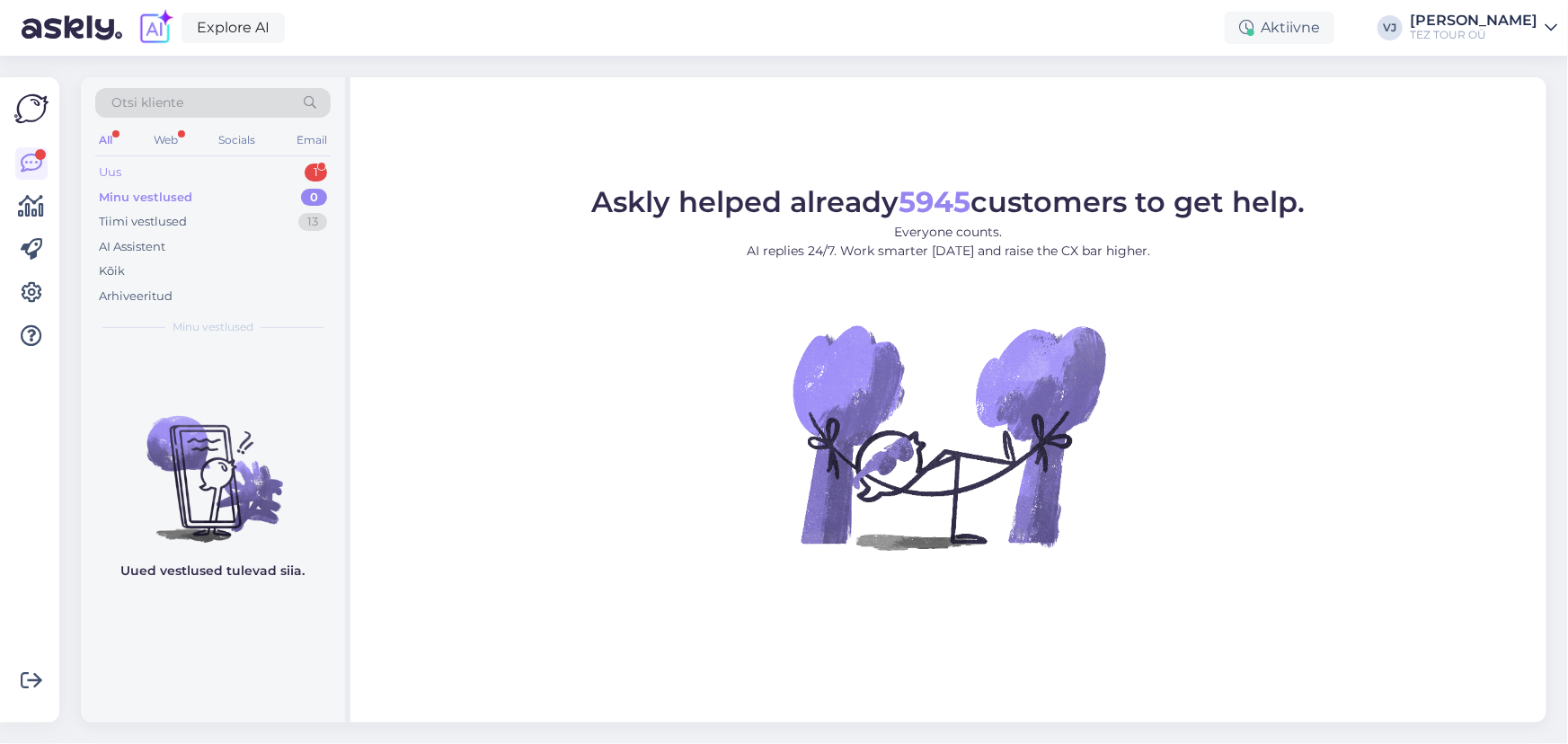
click at [146, 166] on div "Uus 1" at bounding box center [213, 172] width 235 height 26
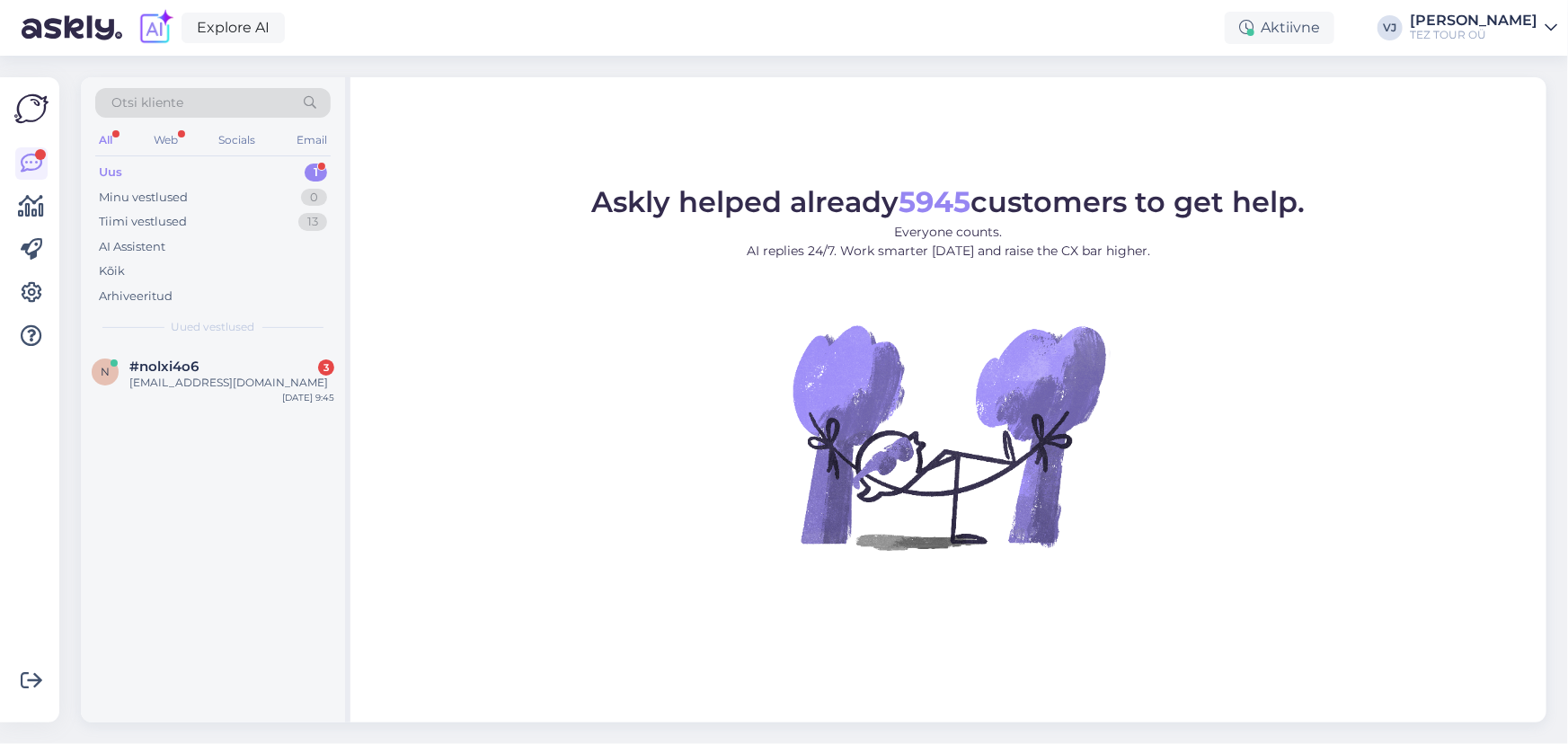
click at [91, 126] on div "Otsi kliente All Web Socials Email Uus 1 Minu vestlused 0 Tiimi vestlused 13 AI…" at bounding box center [213, 211] width 264 height 269
click at [109, 135] on div "All" at bounding box center [105, 140] width 21 height 24
click at [171, 133] on div "Web" at bounding box center [165, 140] width 31 height 24
click at [184, 362] on span "#nolxi4o6" at bounding box center [163, 366] width 69 height 16
